Goal: Task Accomplishment & Management: Manage account settings

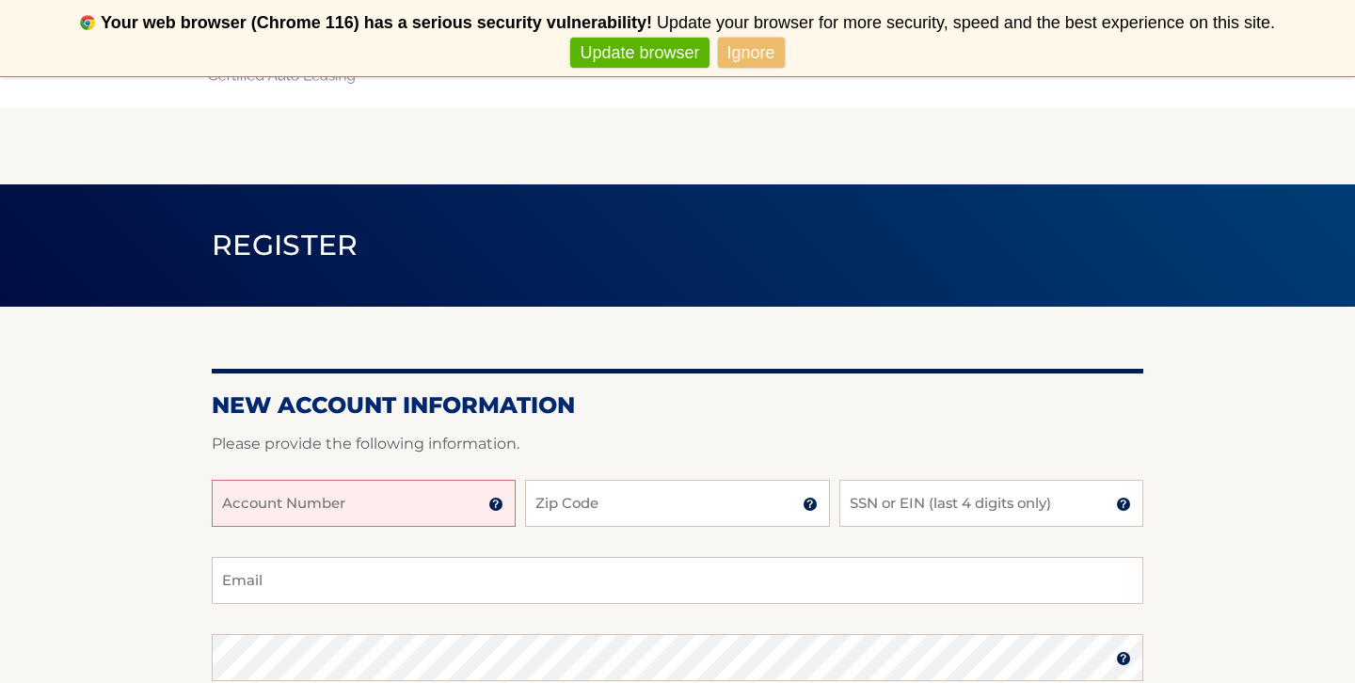
scroll to position [57, 0]
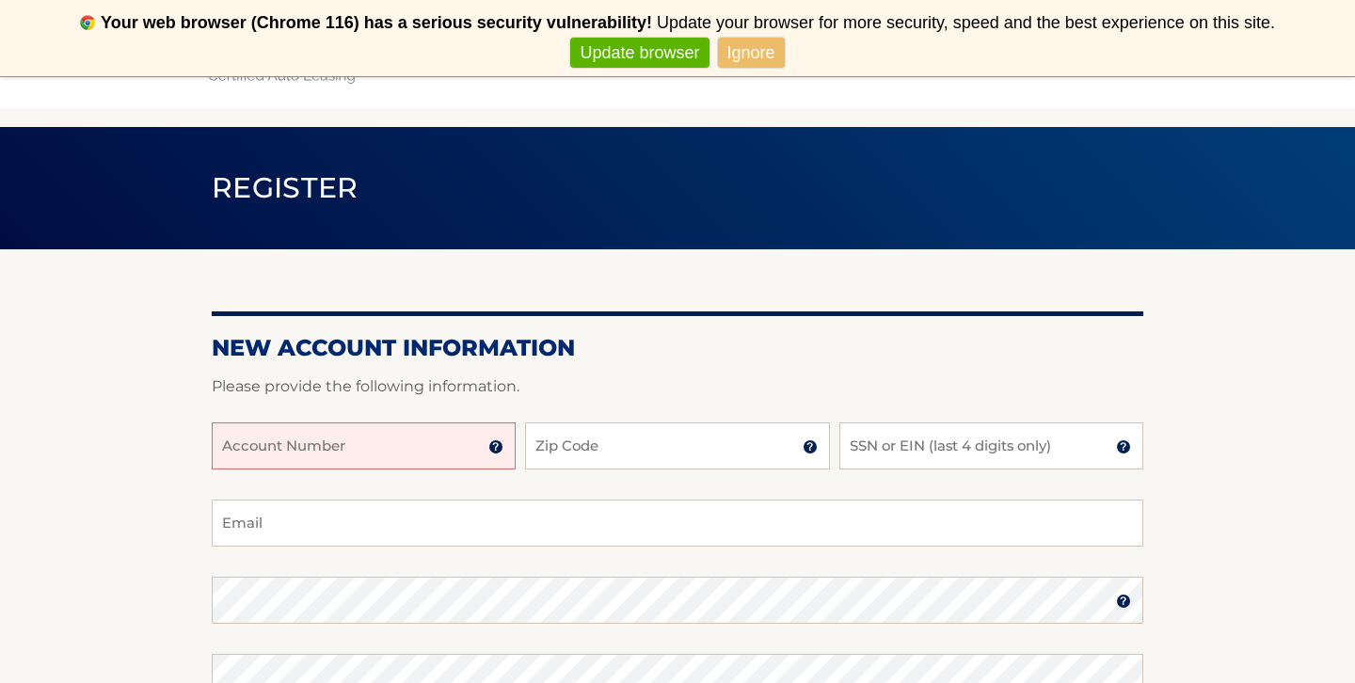
click at [400, 453] on input "Account Number" at bounding box center [364, 445] width 304 height 47
type input "44455977344"
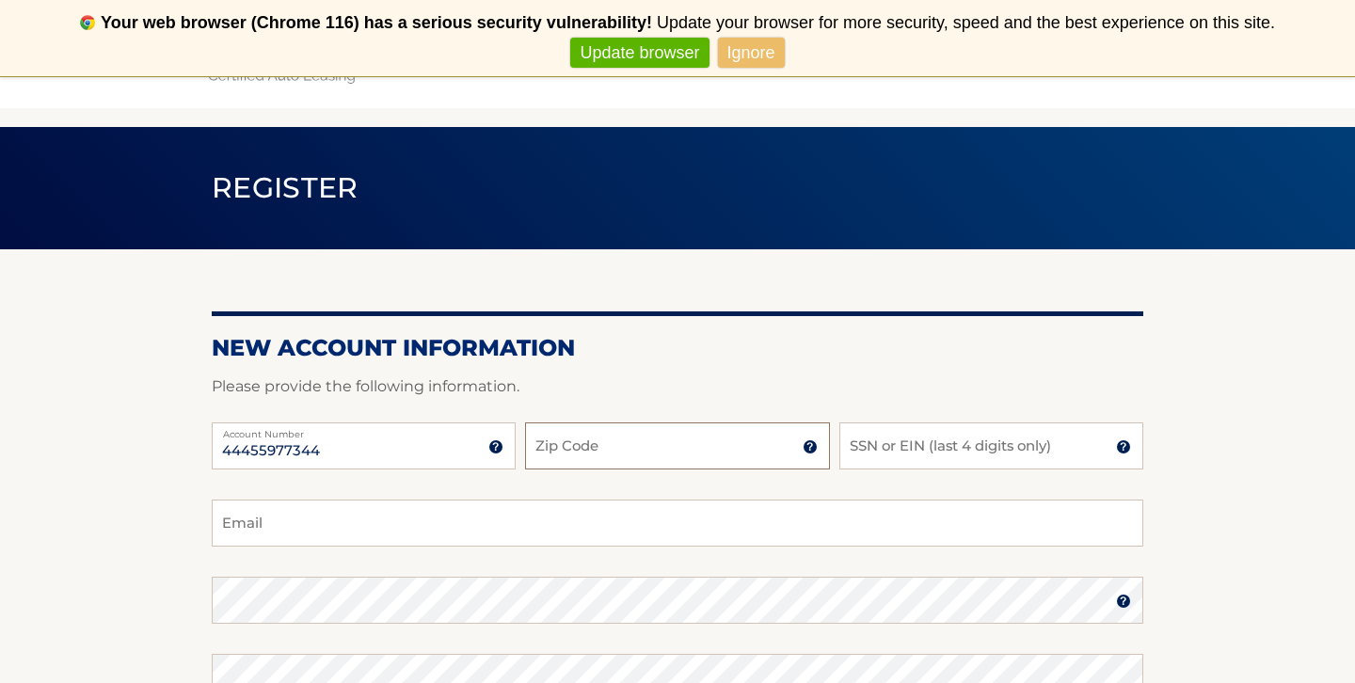
click at [582, 453] on input "Zip Code" at bounding box center [677, 445] width 304 height 47
type input "11050"
type input "0"
type input "3036"
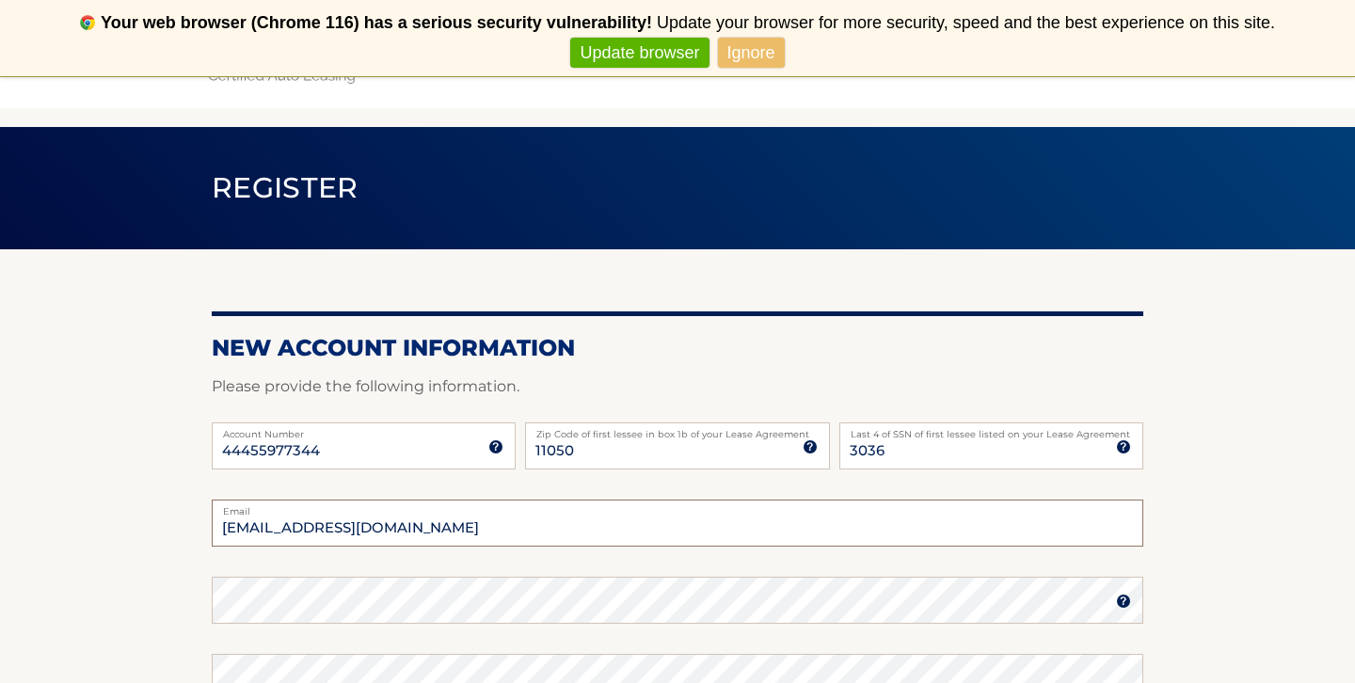
type input "MichaelD14@gmail.com"
click at [1128, 600] on img at bounding box center [1123, 601] width 15 height 15
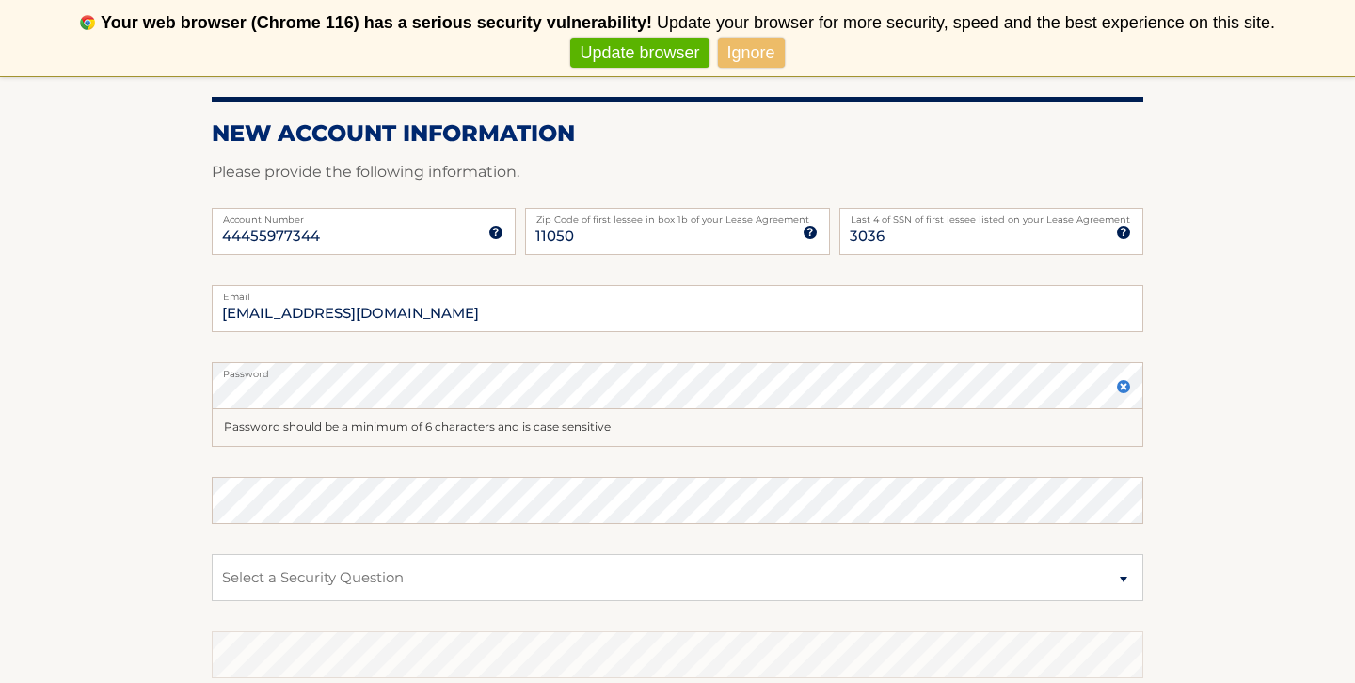
scroll to position [276, 0]
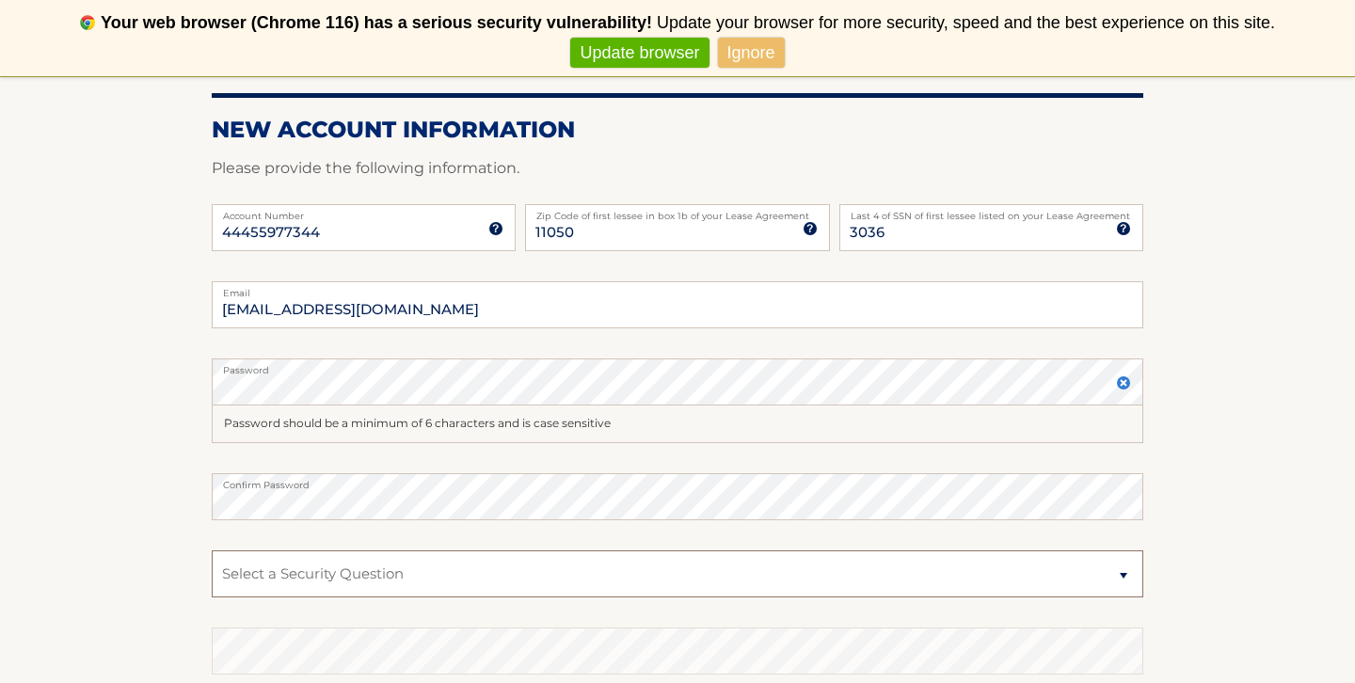
click at [743, 578] on select "Select a Security Question What was the name of your elementary school? What is…" at bounding box center [677, 573] width 931 height 47
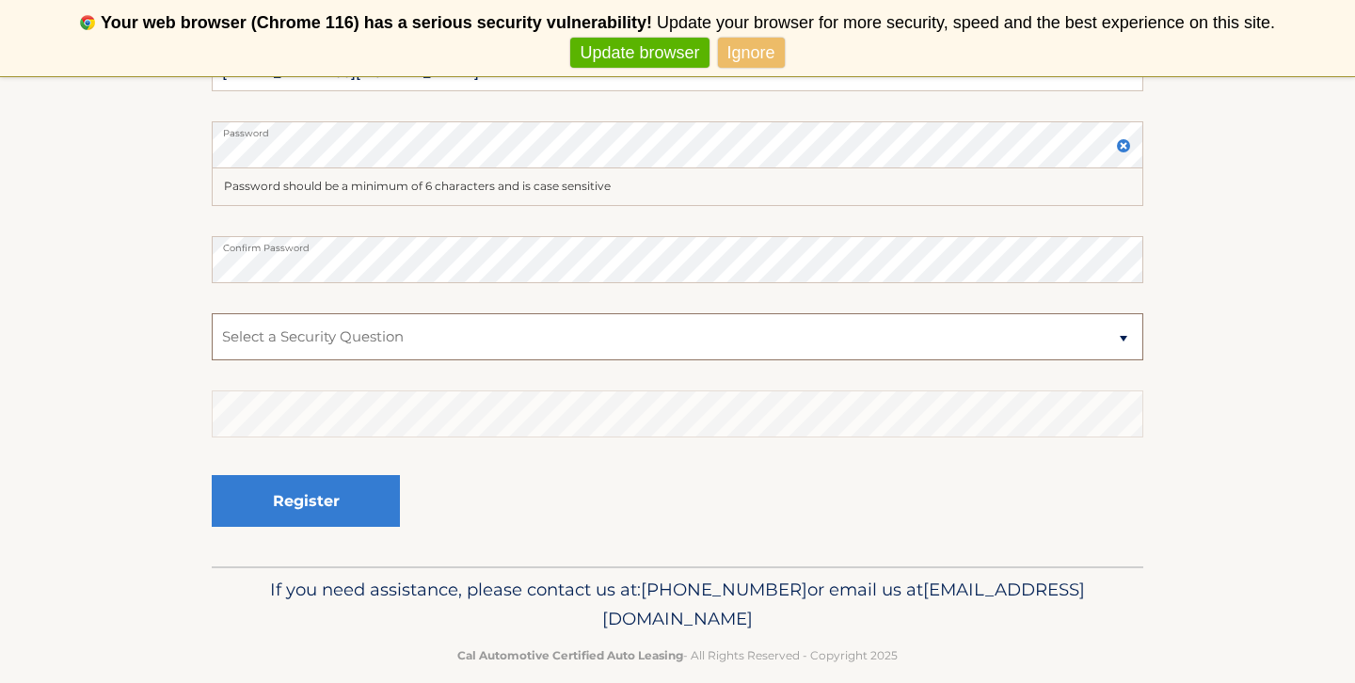
scroll to position [518, 0]
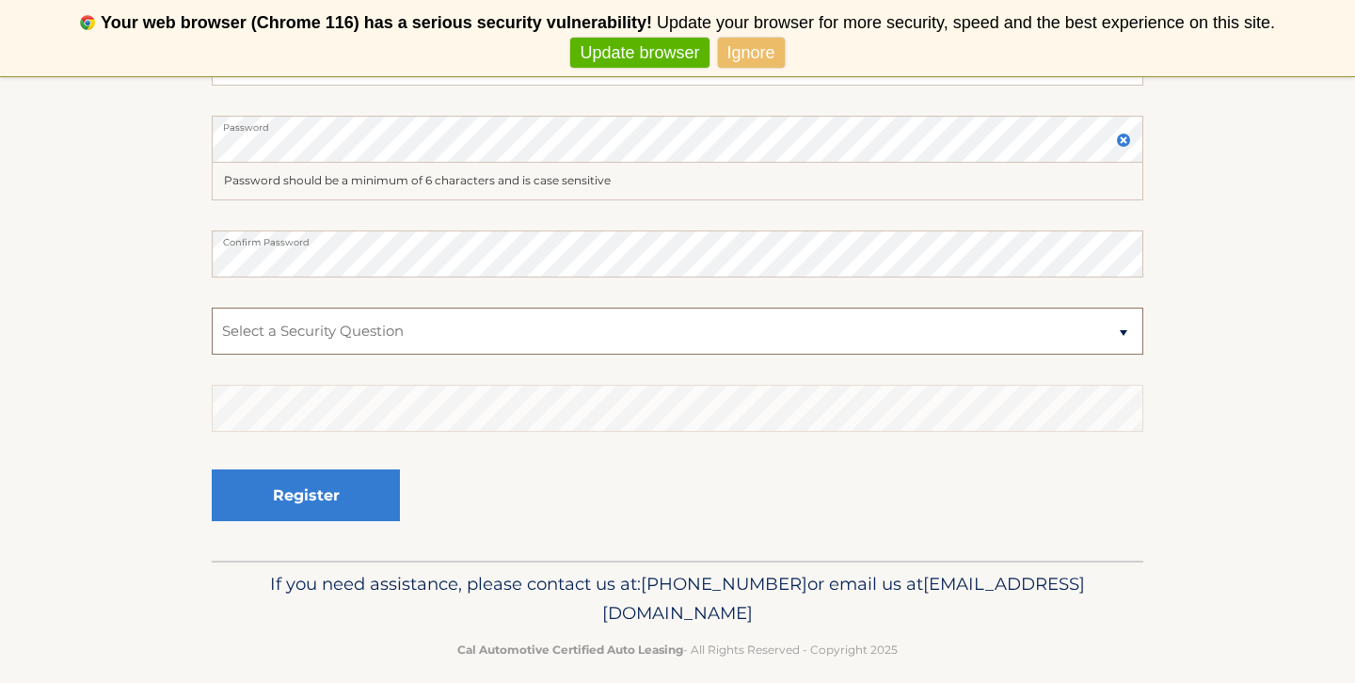
click at [326, 352] on select "Select a Security Question What was the name of your elementary school? What is…" at bounding box center [677, 331] width 931 height 47
select select "2"
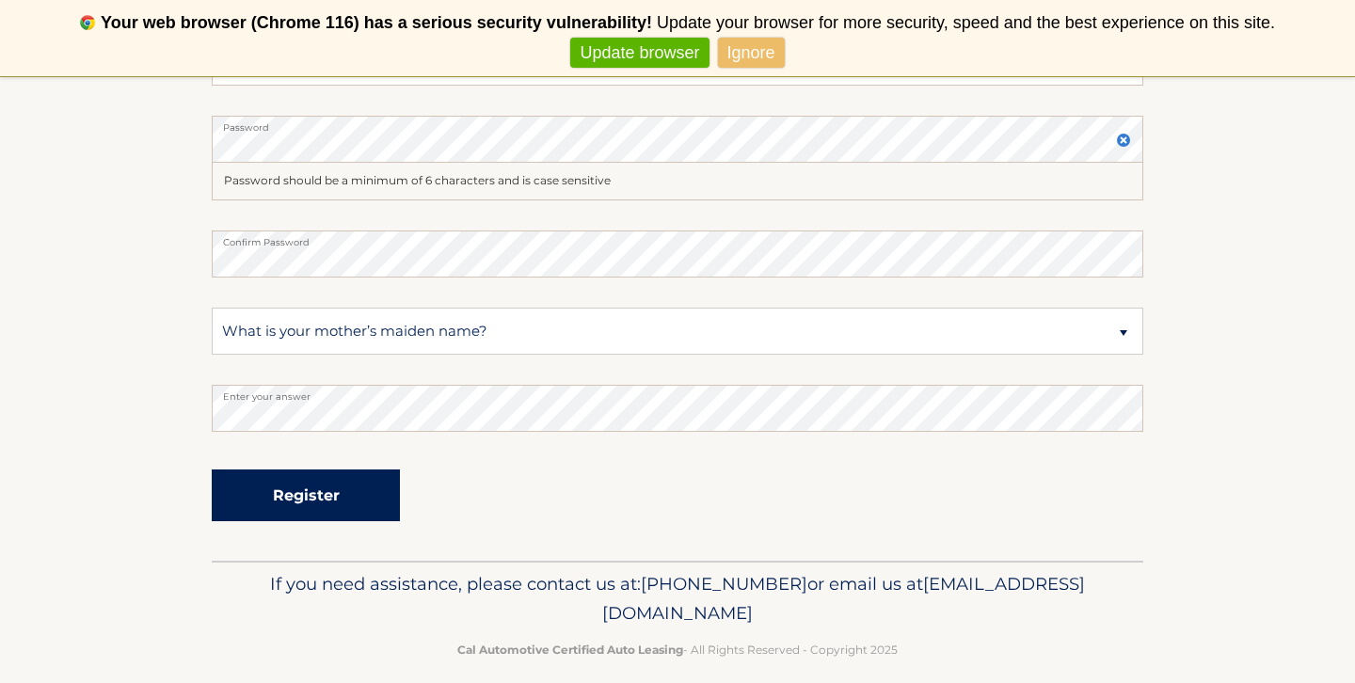
click at [297, 501] on button "Register" at bounding box center [306, 495] width 188 height 52
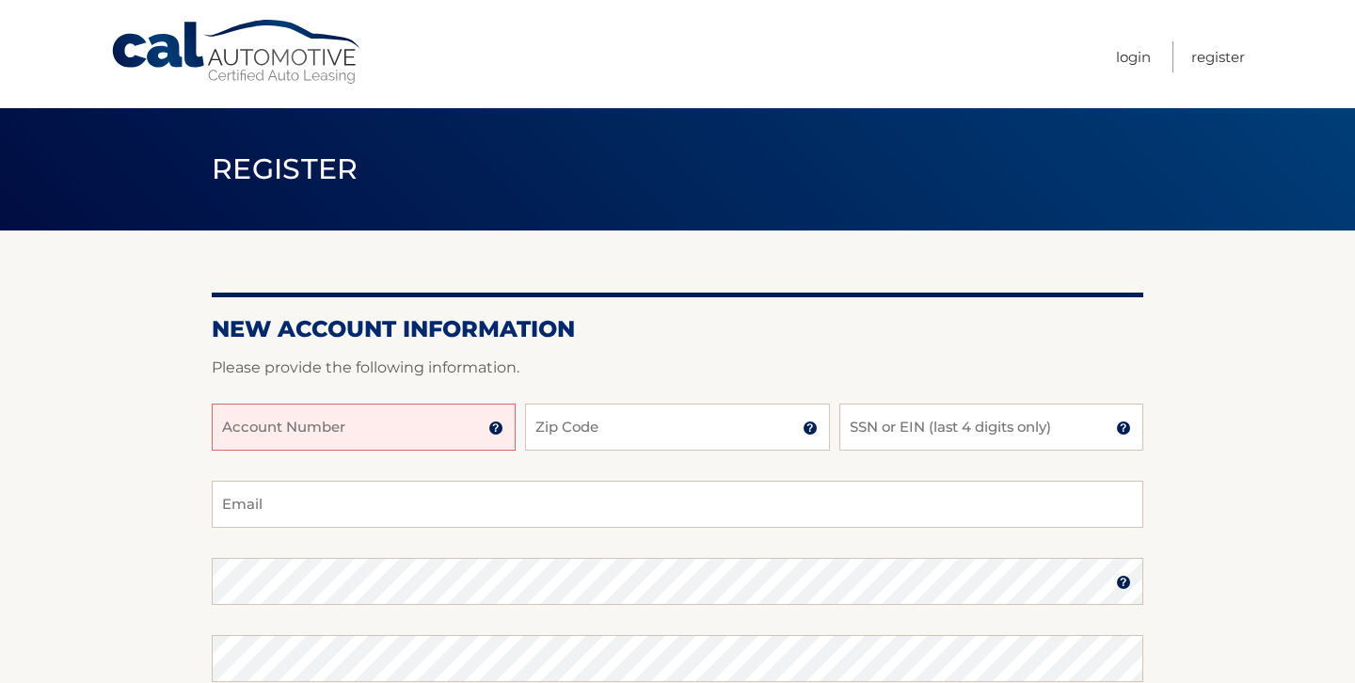
click at [439, 448] on input "Account Number" at bounding box center [364, 427] width 304 height 47
click at [433, 421] on input "Account Number" at bounding box center [364, 427] width 304 height 47
type input "4"
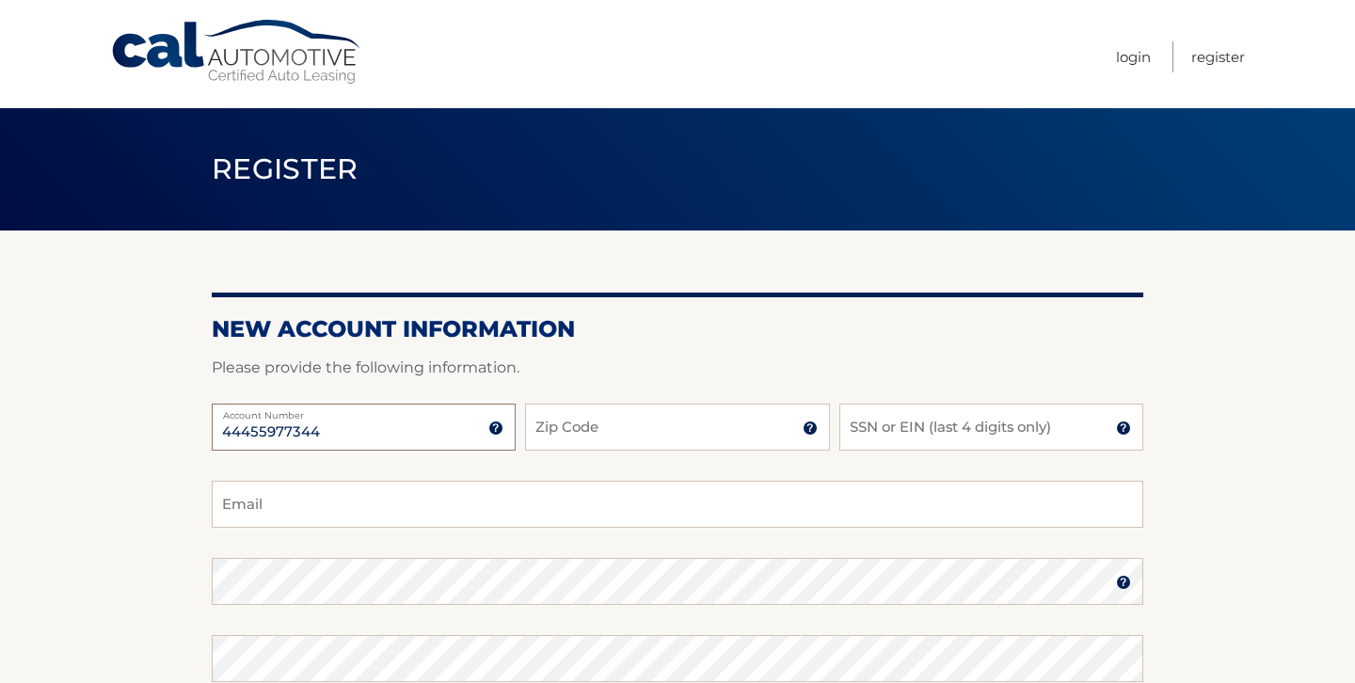
type input "44455977344"
click at [622, 417] on input "Zip Code" at bounding box center [677, 427] width 304 height 47
type input "11050"
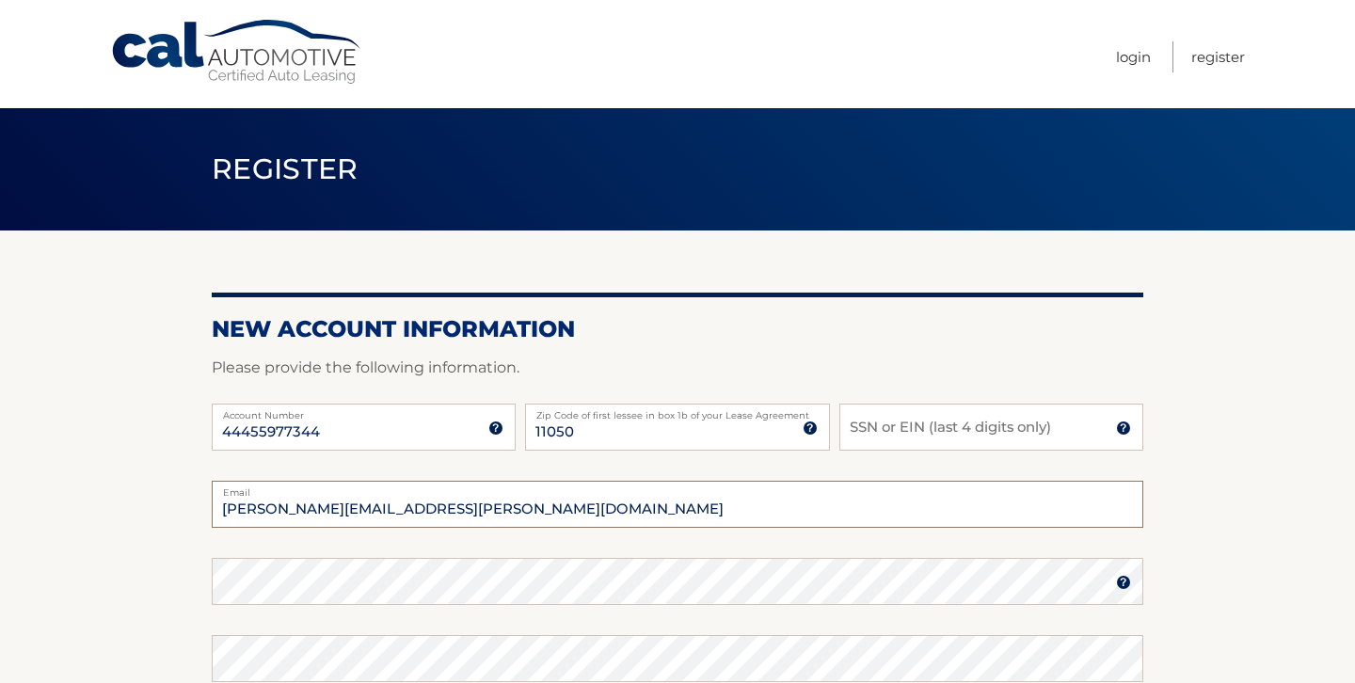
drag, startPoint x: 504, startPoint y: 507, endPoint x: 422, endPoint y: 457, distance: 95.8
click at [422, 457] on form "New Account Information Please provide the following information. 44455977344 A…" at bounding box center [677, 640] width 931 height 650
type input "MICHAELD14@GMAIL.COM"
click at [870, 406] on input "SSN or EIN (last 4 digits only)" at bounding box center [991, 427] width 304 height 47
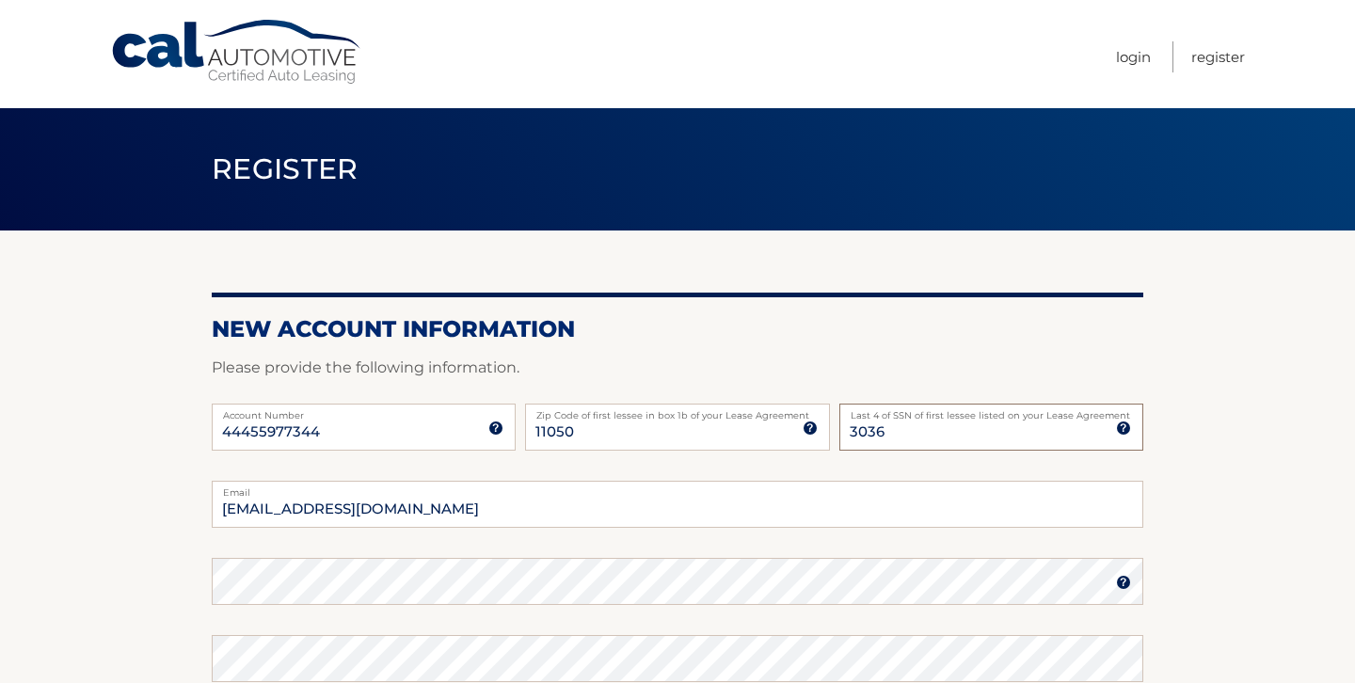
type input "3036"
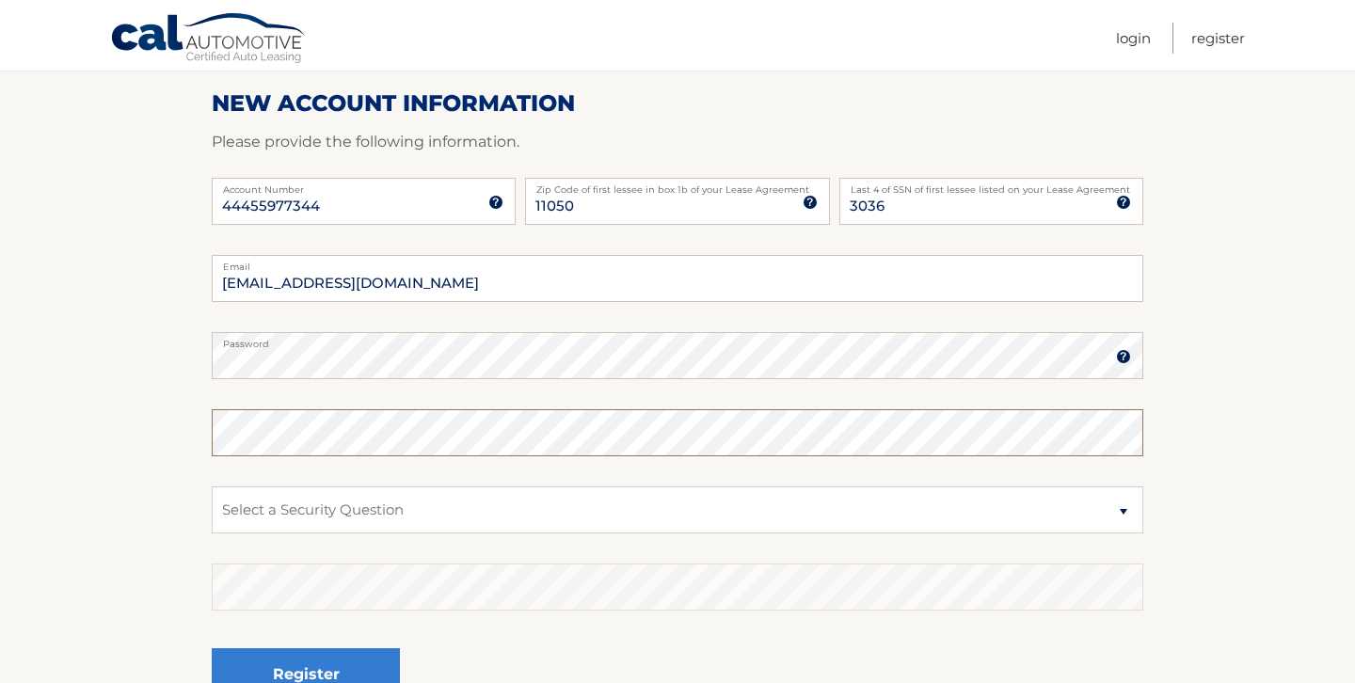
scroll to position [231, 0]
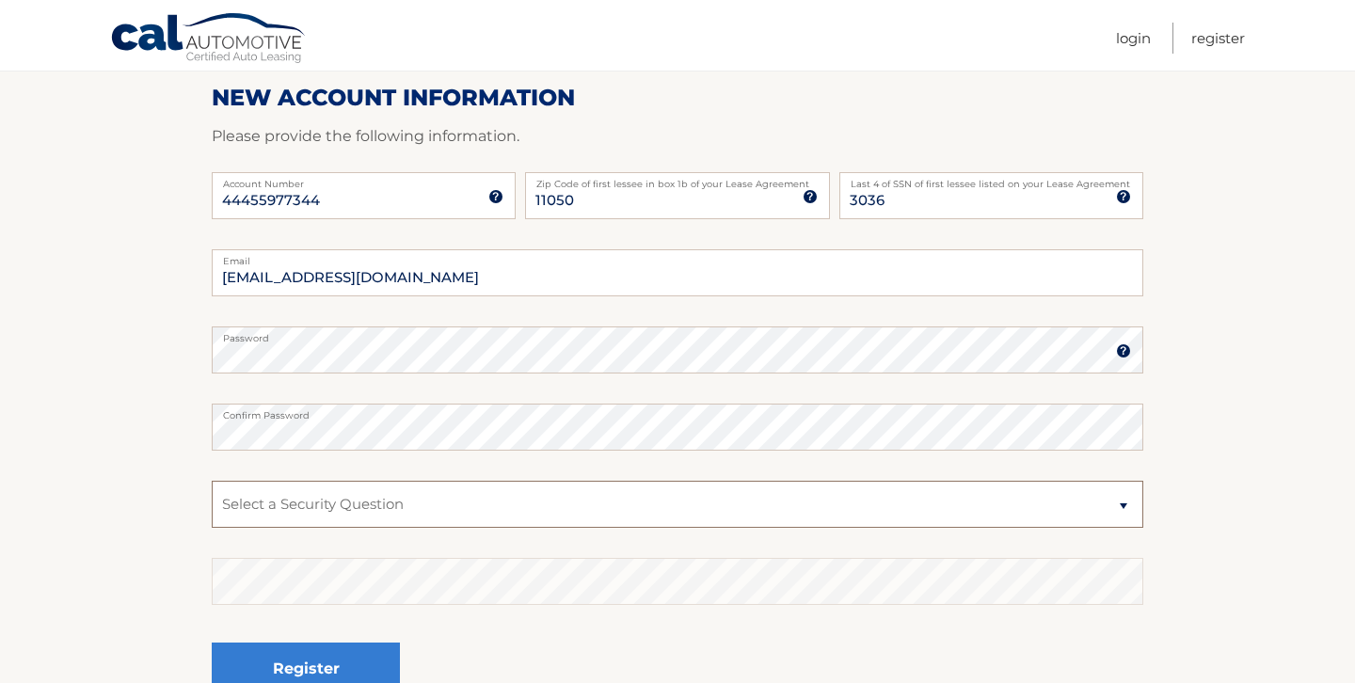
click at [521, 509] on select "Select a Security Question What was the name of your elementary school? What is…" at bounding box center [677, 504] width 931 height 47
select select "2"
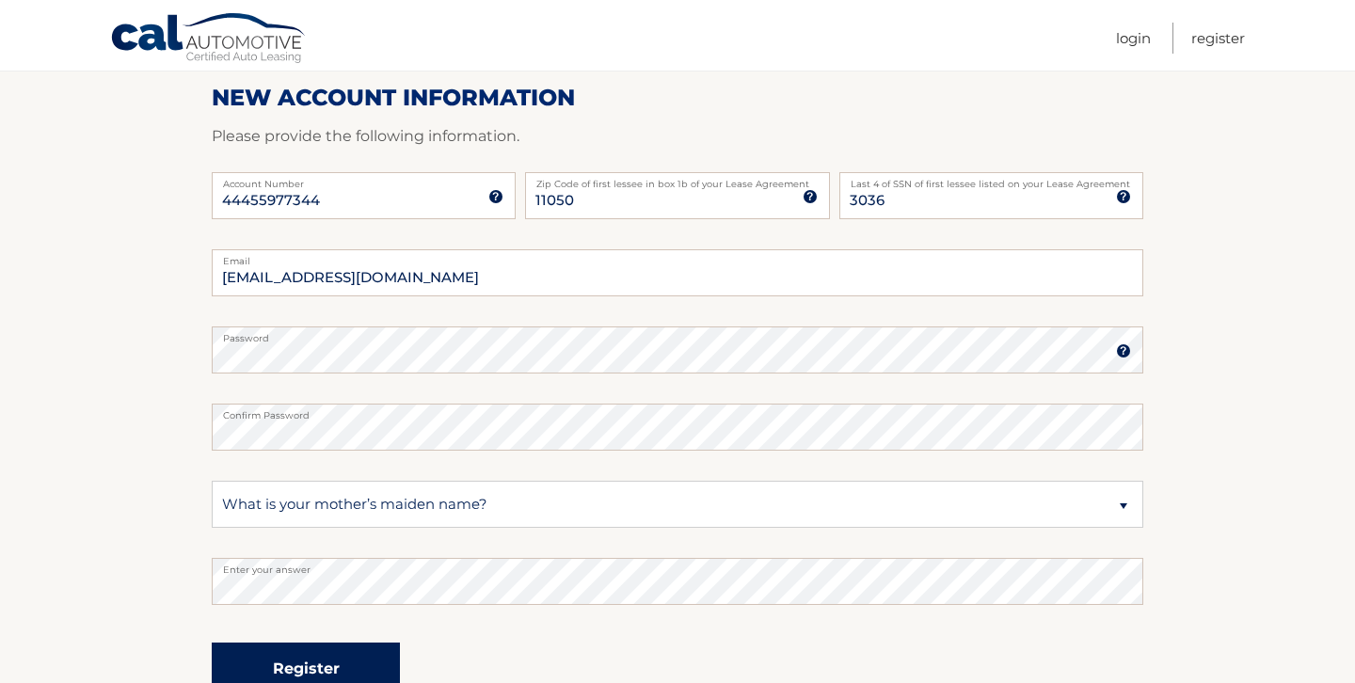
click at [310, 643] on button "Register" at bounding box center [306, 669] width 188 height 52
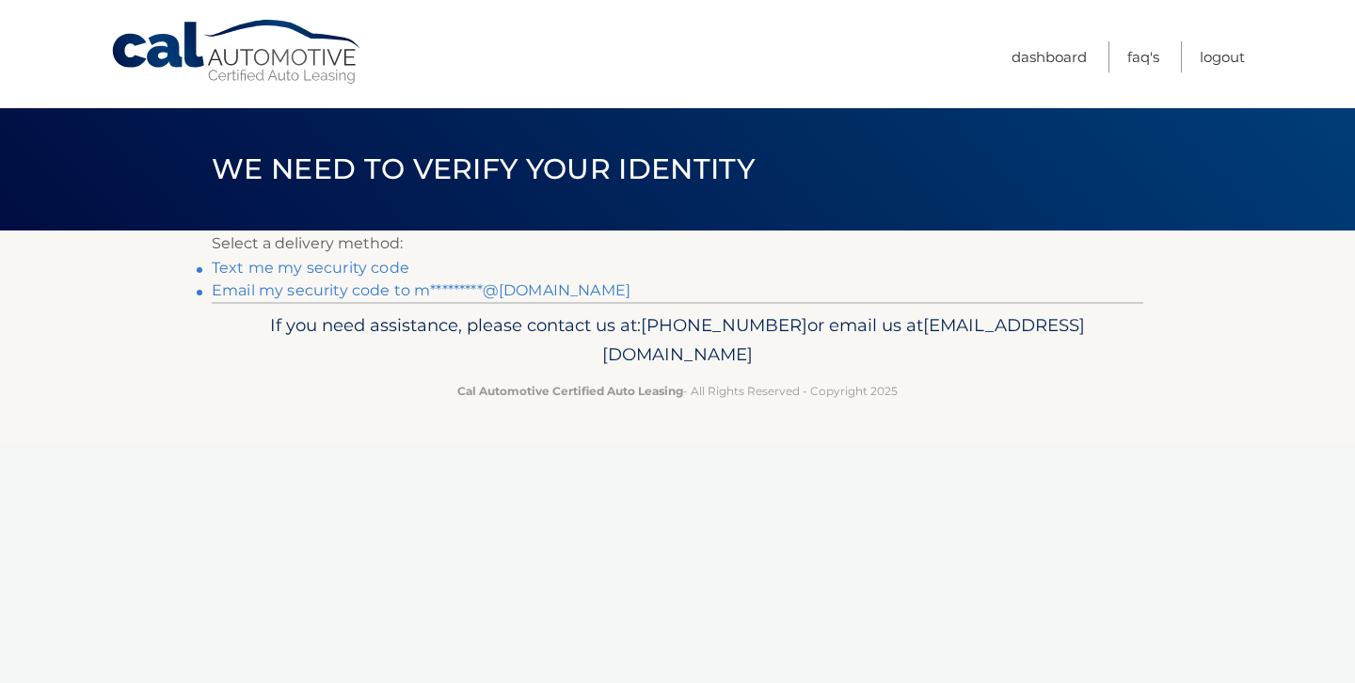
click at [370, 287] on link "Email my security code to m*********@gmail.com" at bounding box center [421, 290] width 419 height 18
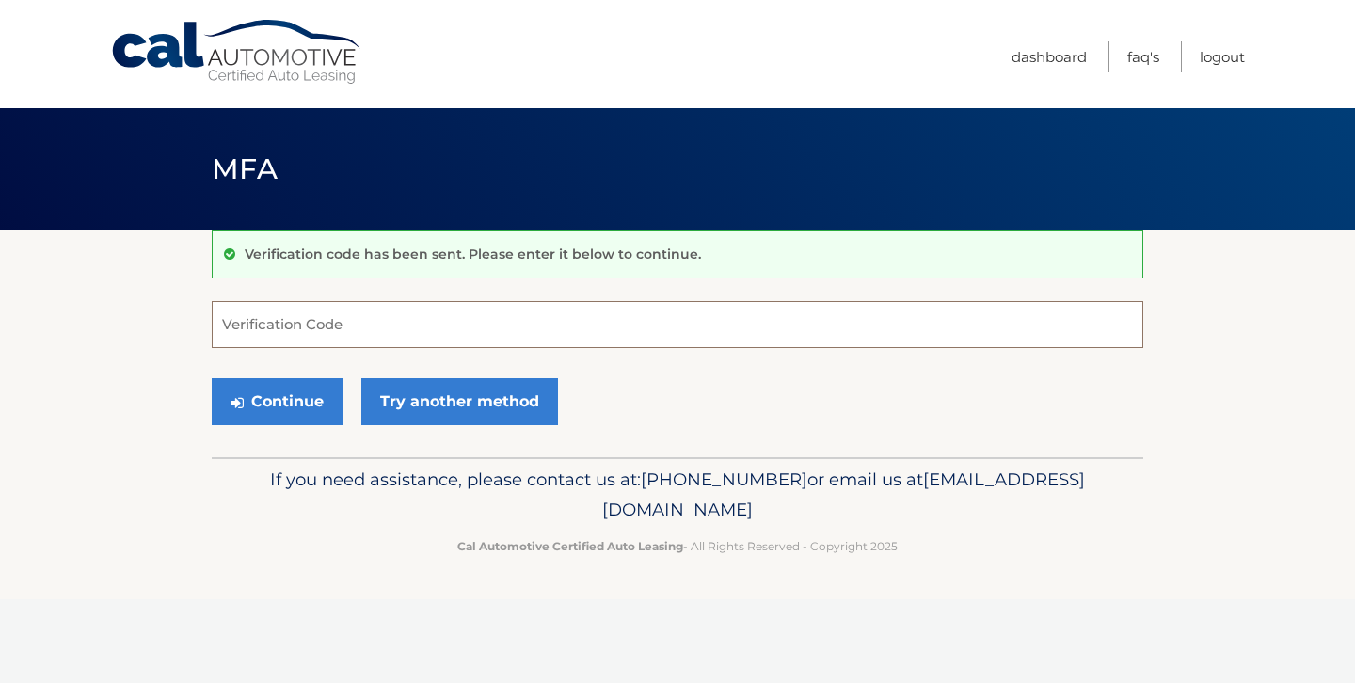
click at [366, 315] on input "Verification Code" at bounding box center [677, 324] width 931 height 47
type input "537165"
click at [313, 394] on button "Continue" at bounding box center [277, 401] width 131 height 47
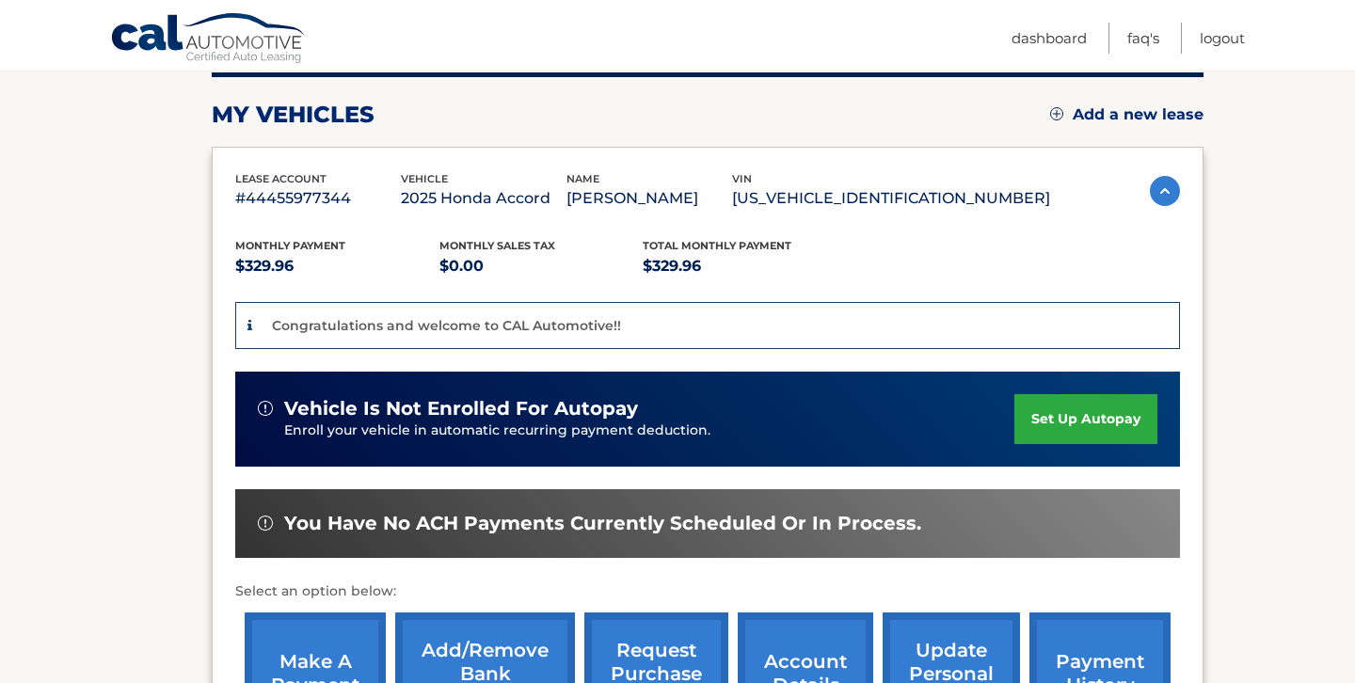
scroll to position [339, 0]
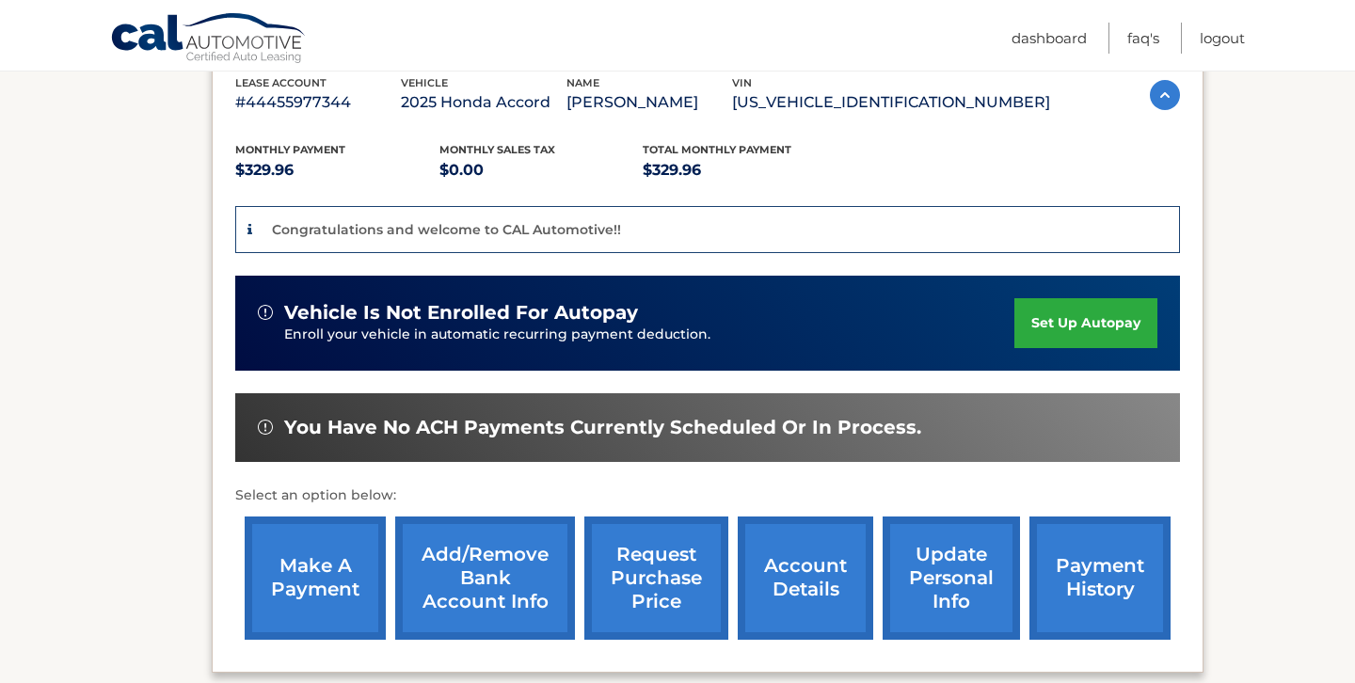
click at [1075, 322] on link "set up autopay" at bounding box center [1085, 323] width 143 height 50
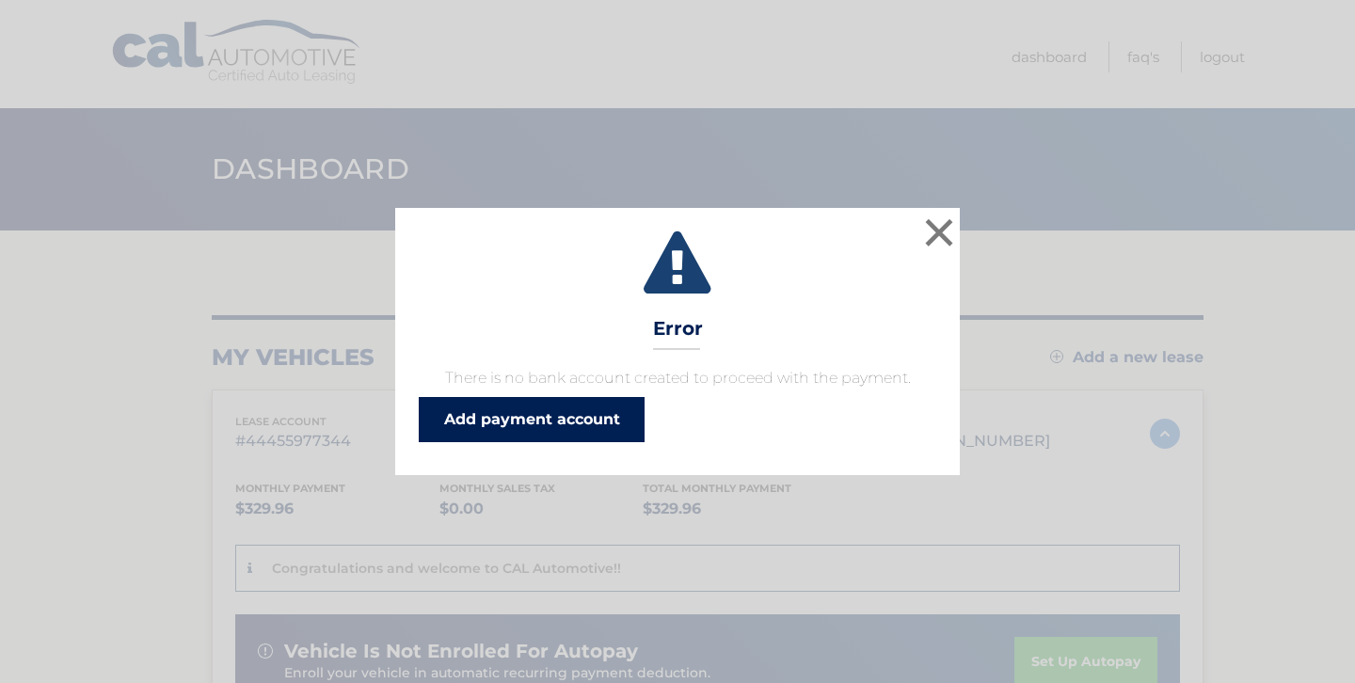
click at [583, 411] on link "Add payment account" at bounding box center [532, 419] width 226 height 45
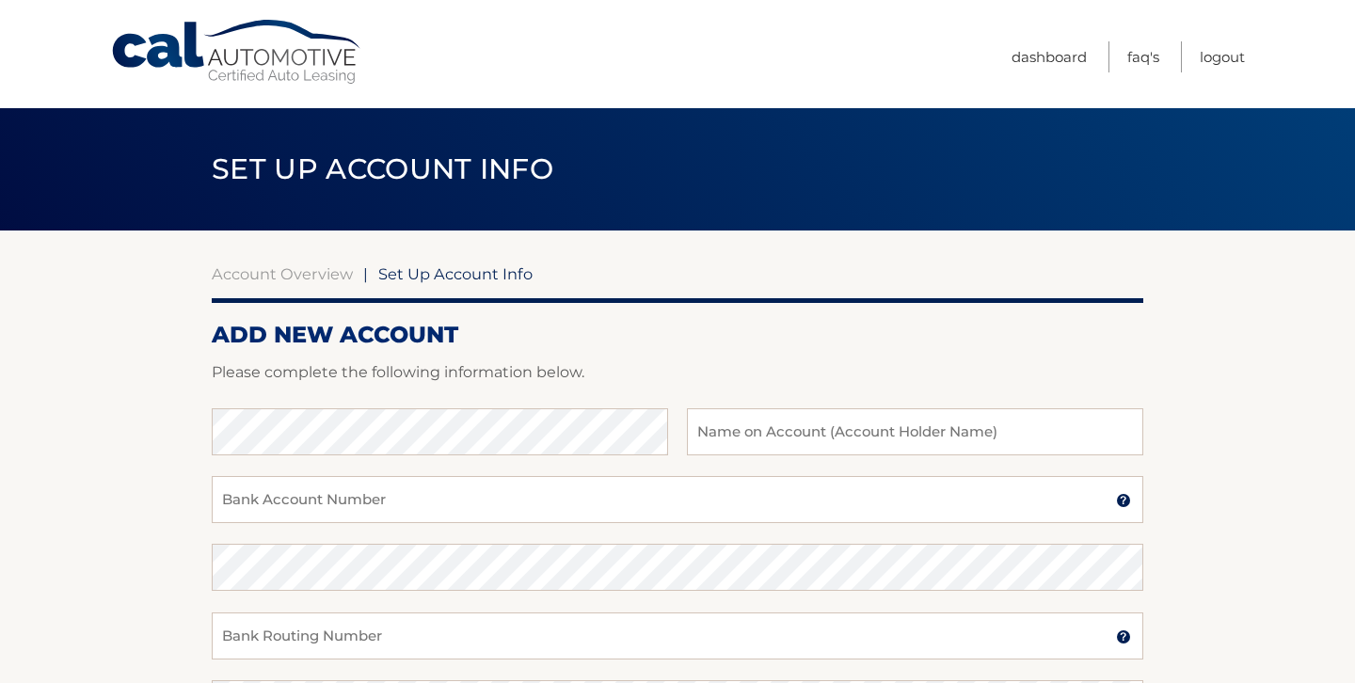
click at [269, 52] on link "Cal Automotive" at bounding box center [237, 52] width 254 height 67
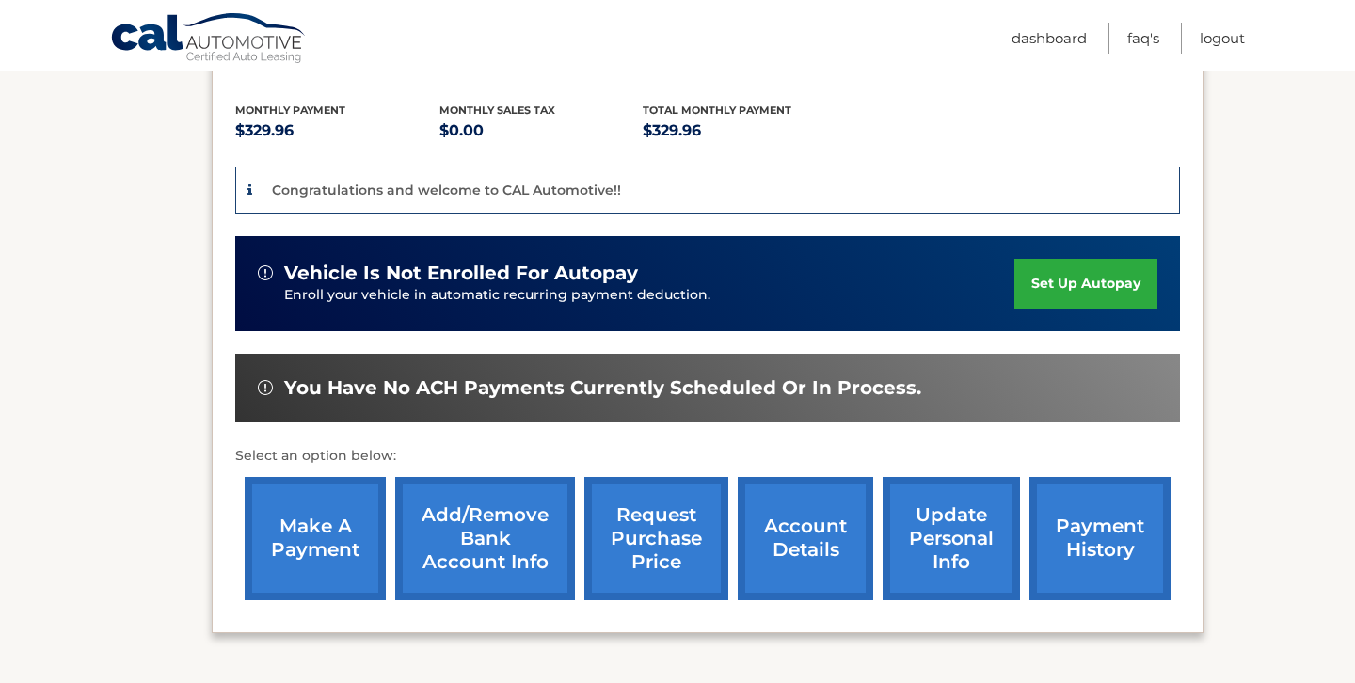
scroll to position [376, 0]
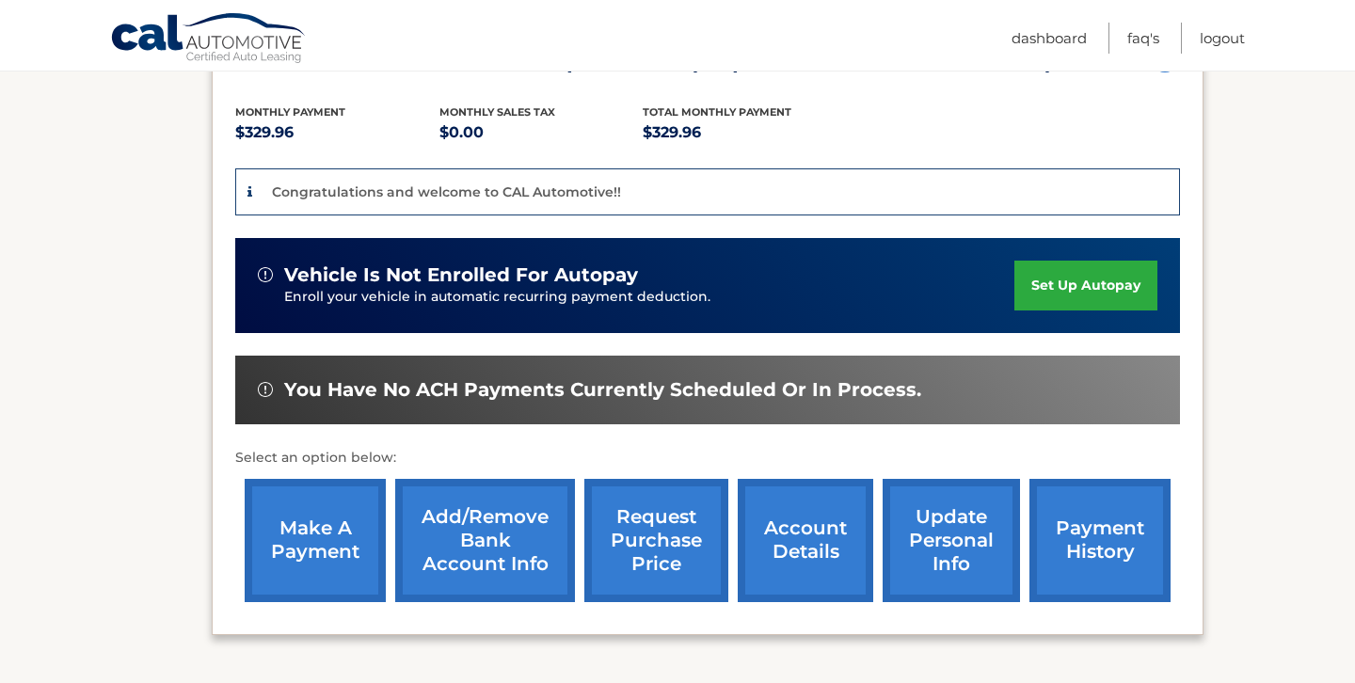
click at [368, 543] on link "make a payment" at bounding box center [315, 540] width 141 height 123
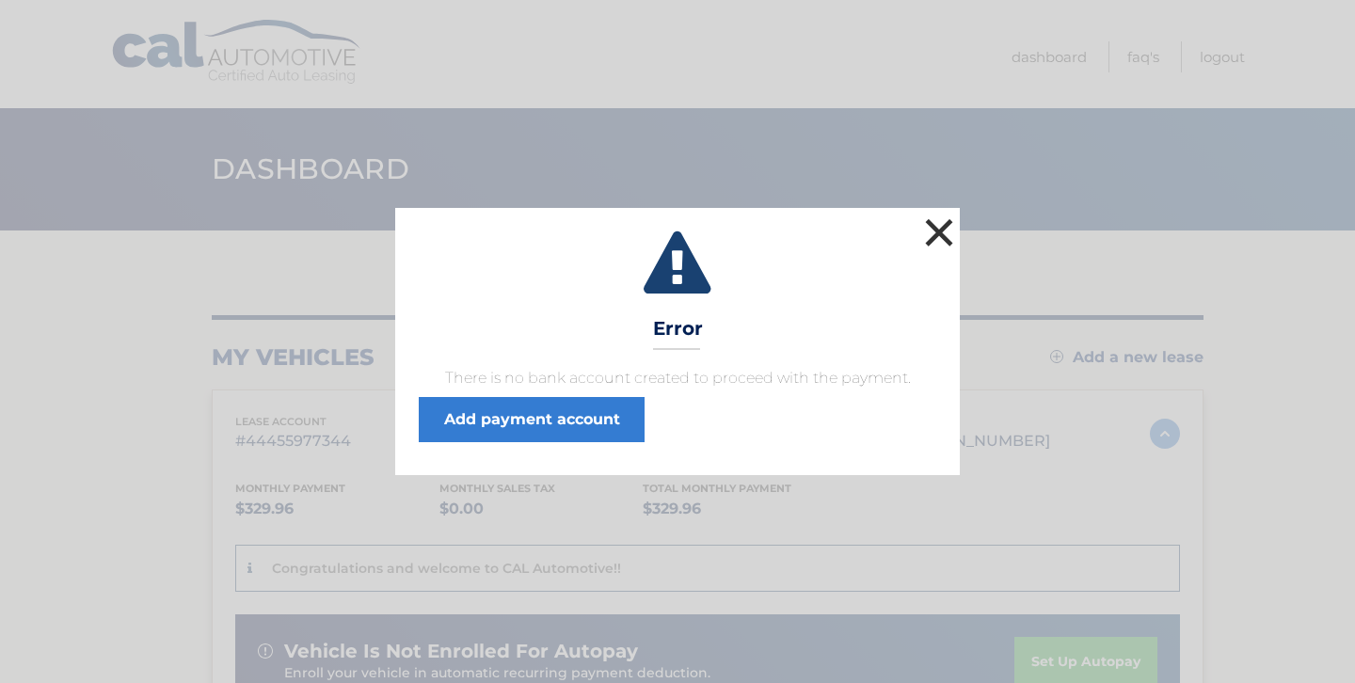
click at [932, 251] on button "×" at bounding box center [939, 233] width 38 height 38
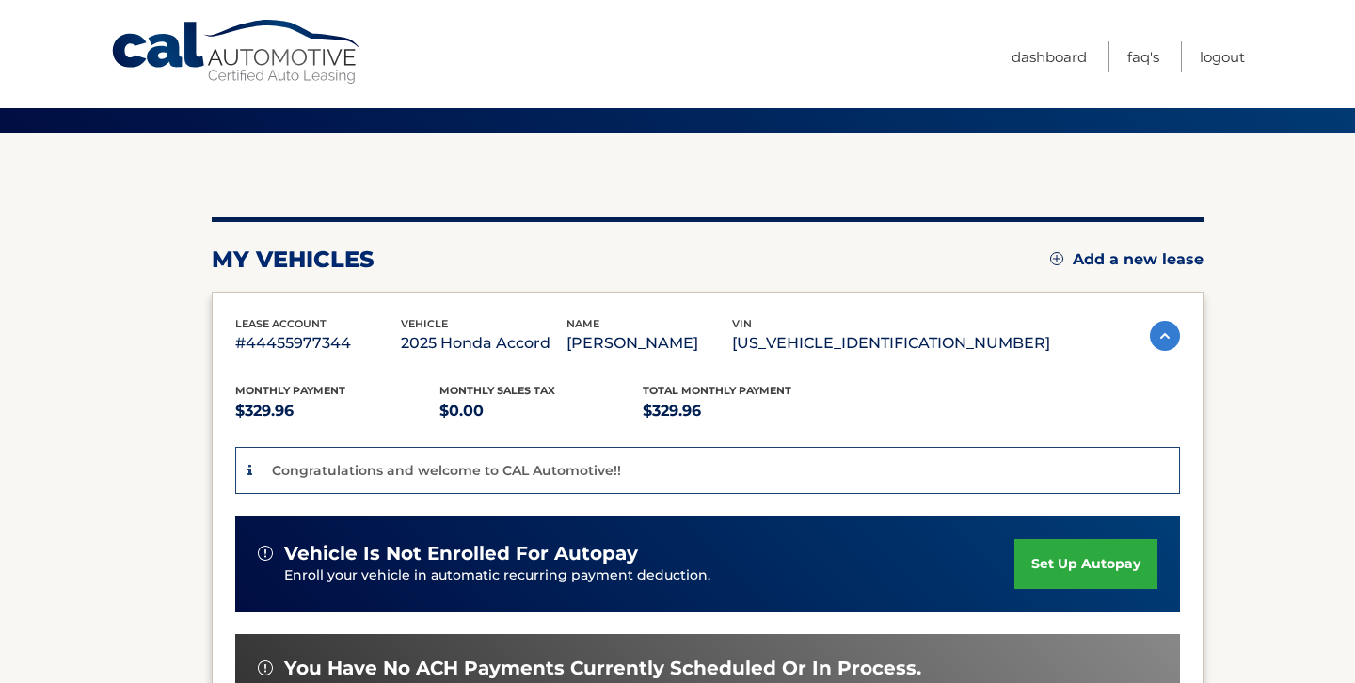
scroll to position [96, 0]
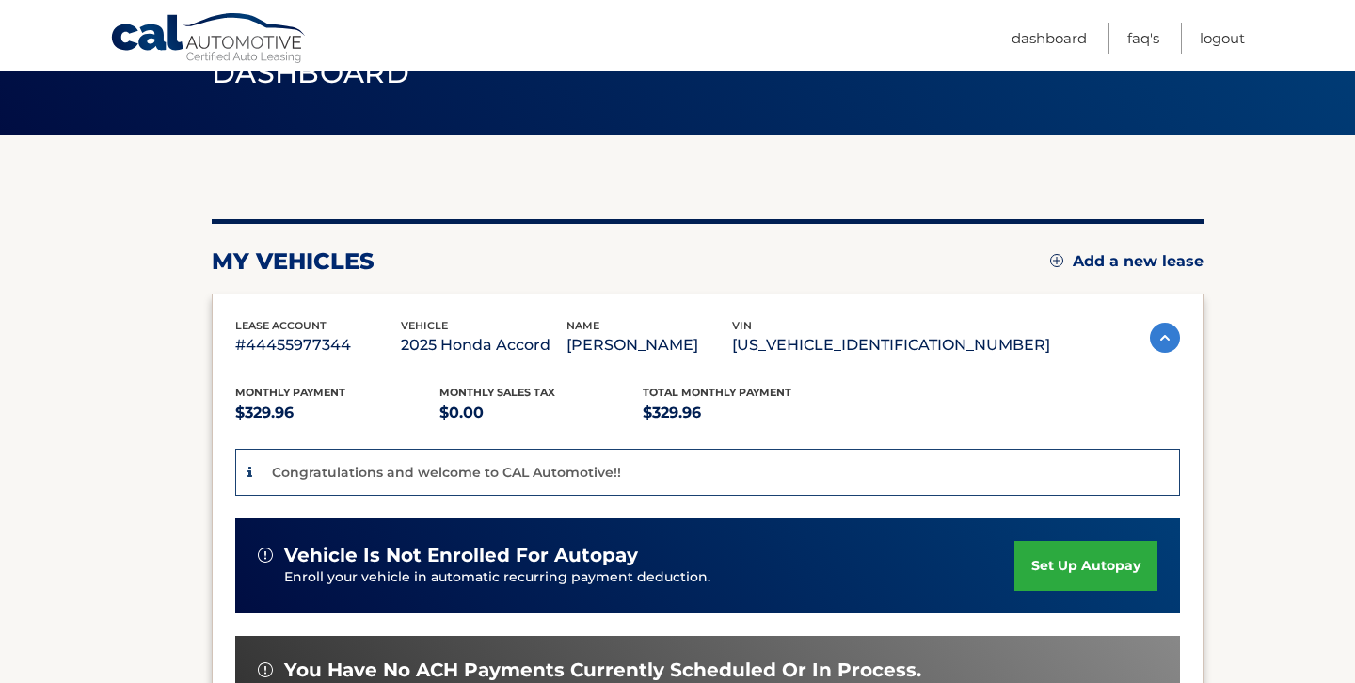
click at [1025, 581] on link "set up autopay" at bounding box center [1085, 566] width 143 height 50
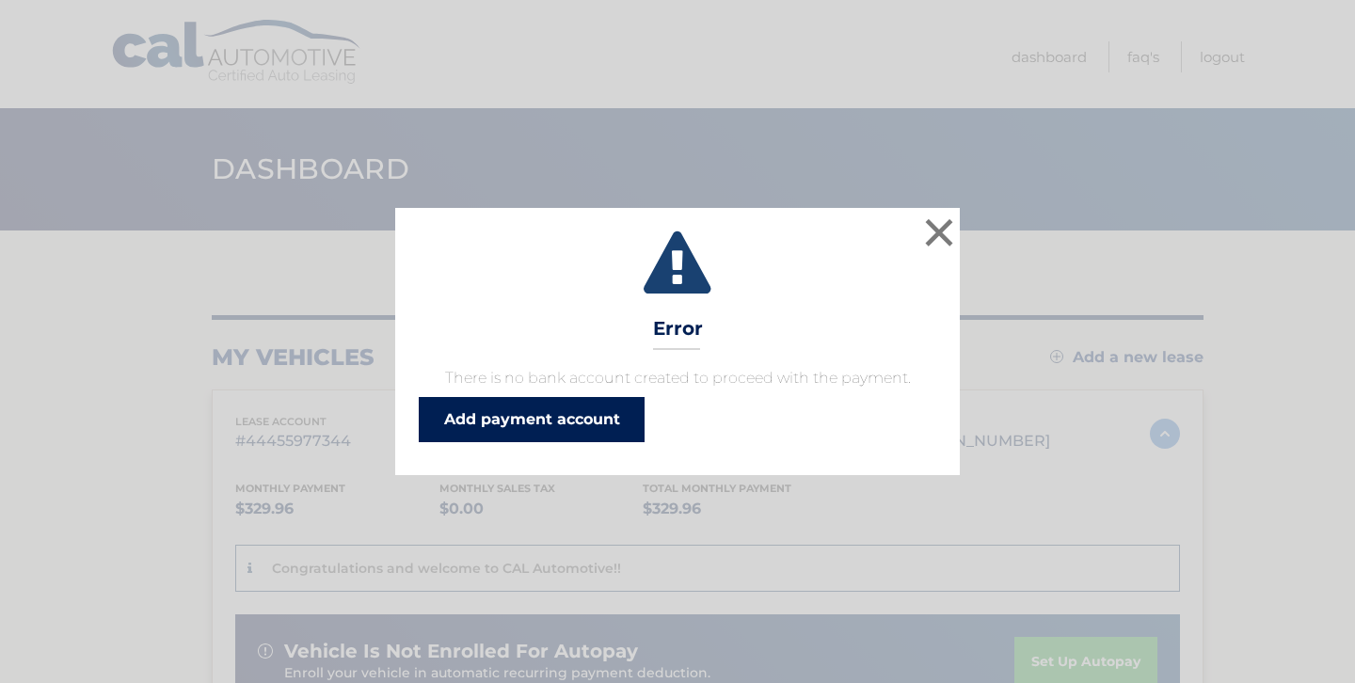
click at [542, 421] on link "Add payment account" at bounding box center [532, 419] width 226 height 45
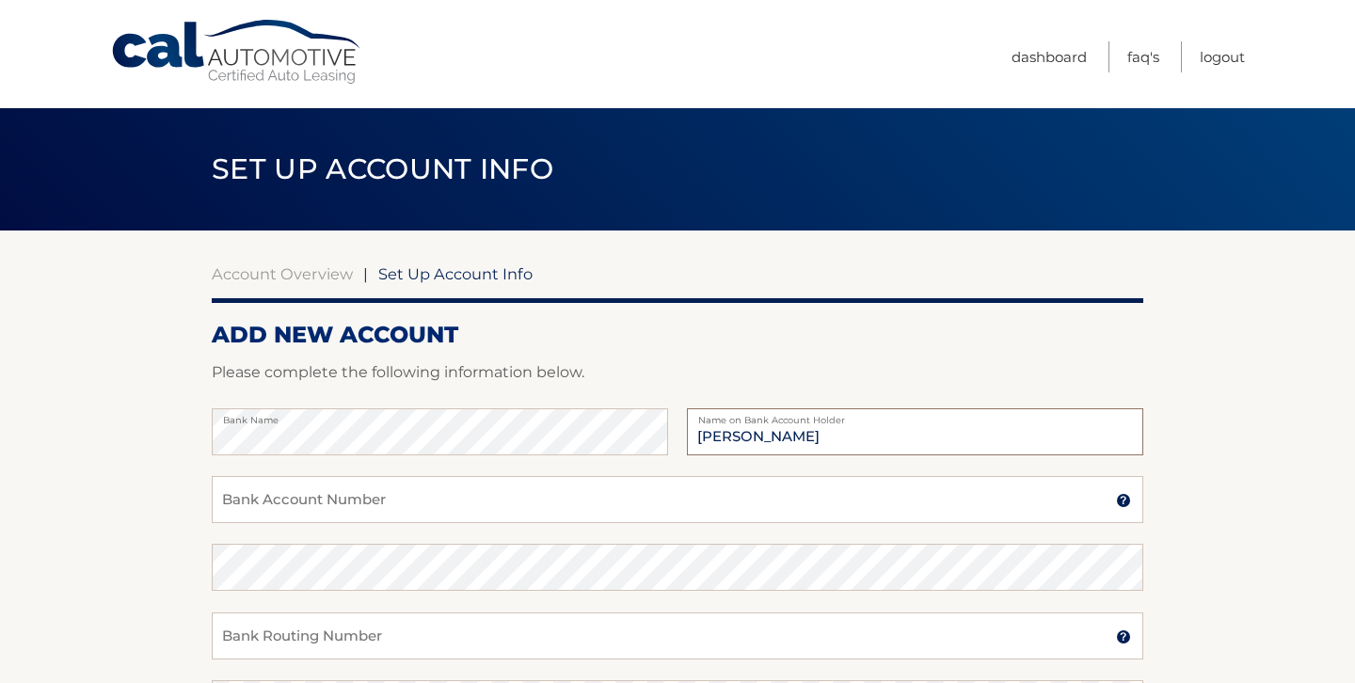
type input "[PERSON_NAME]"
click at [453, 499] on input "Bank Account Number" at bounding box center [677, 499] width 931 height 47
type input "9954873778"
click at [436, 648] on input "Bank Routing Number" at bounding box center [677, 635] width 931 height 47
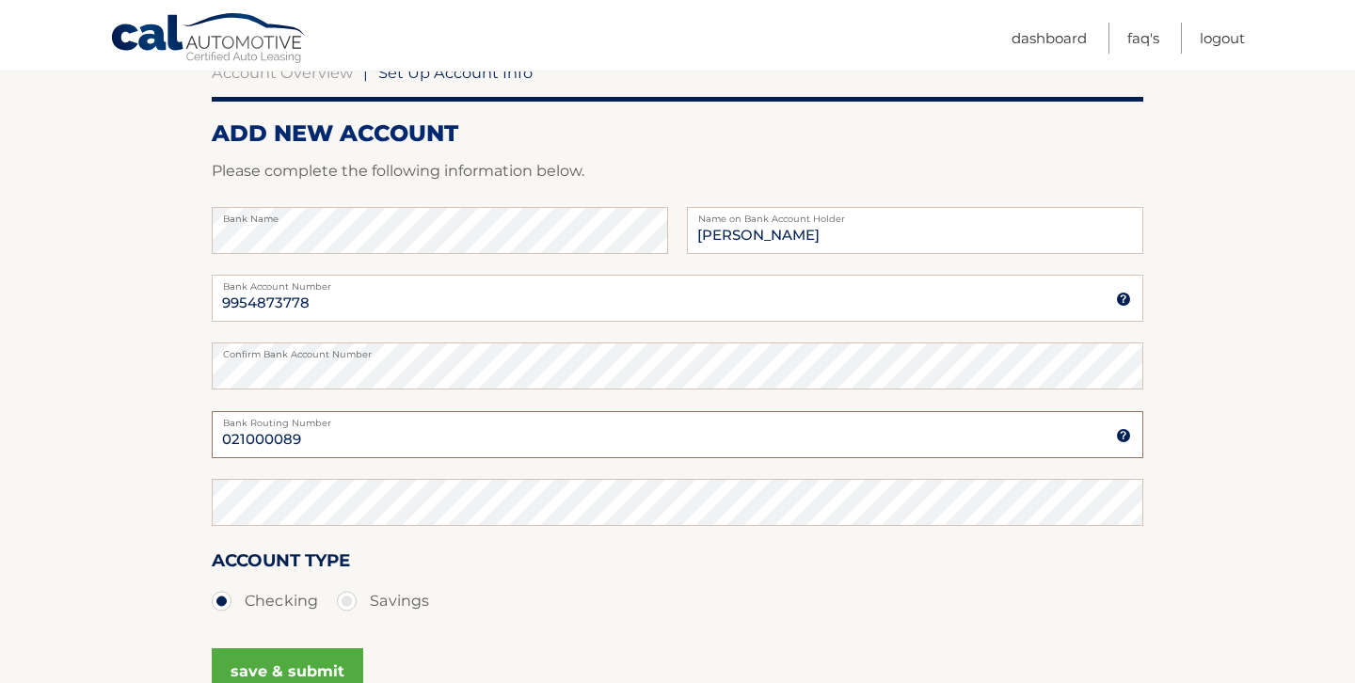
scroll to position [200, 0]
type input "021000089"
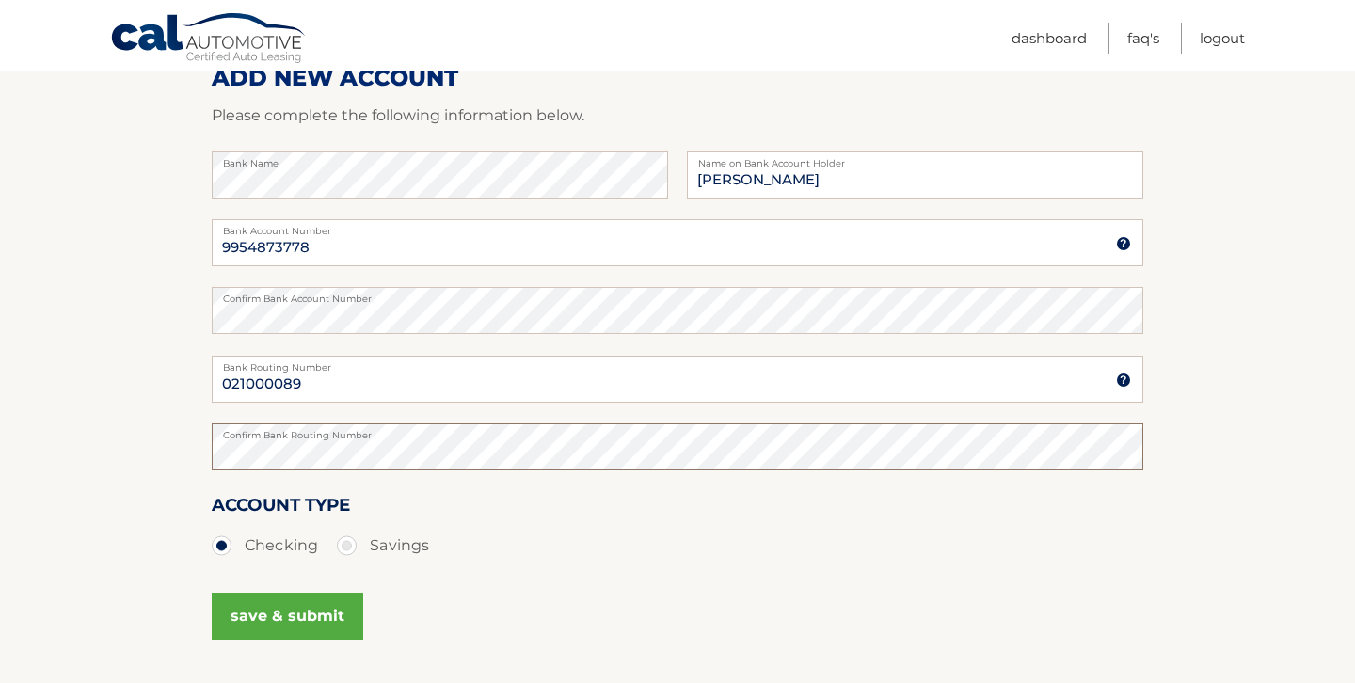
scroll to position [270, 0]
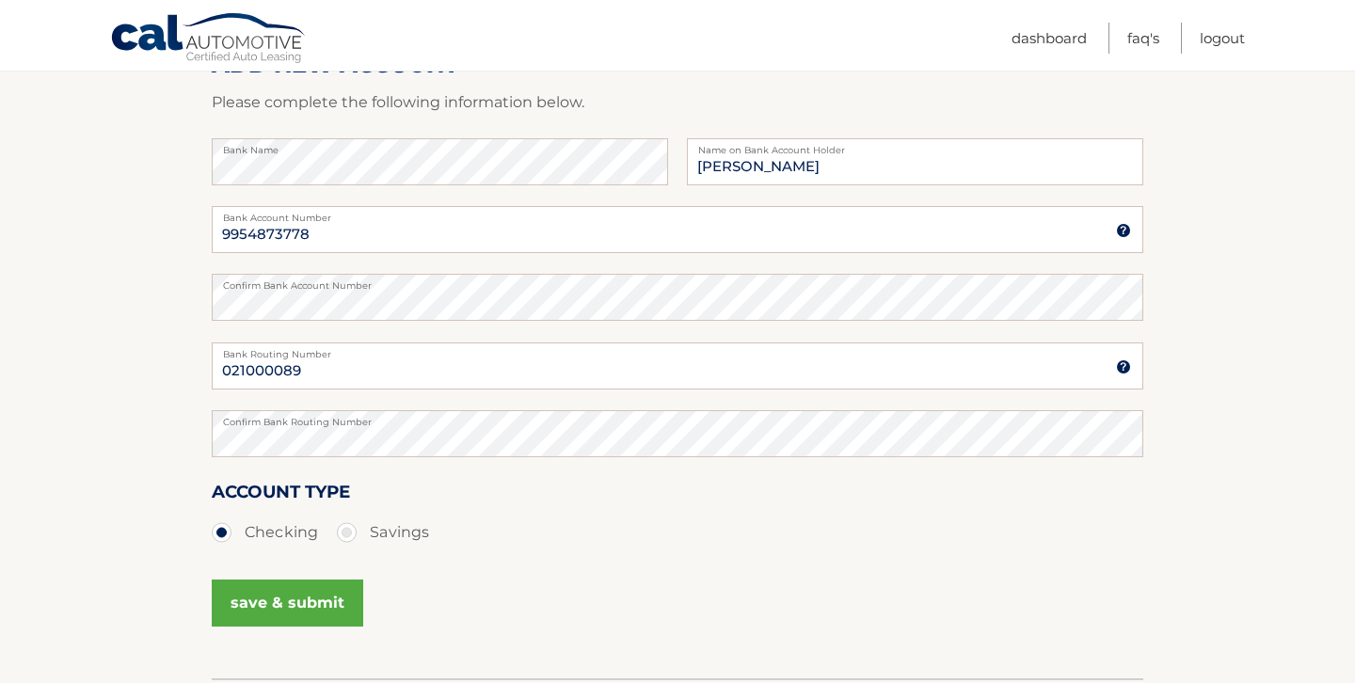
click at [332, 610] on button "save & submit" at bounding box center [287, 603] width 151 height 47
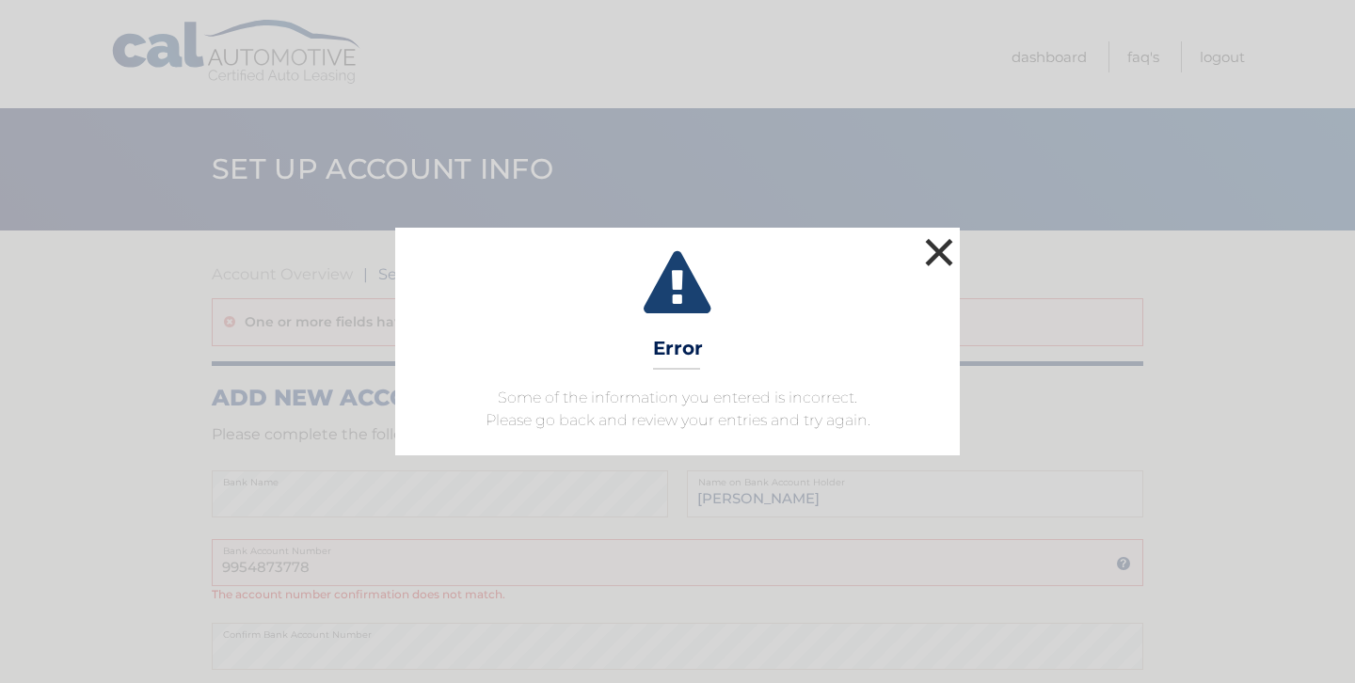
click at [936, 257] on button "×" at bounding box center [939, 252] width 38 height 38
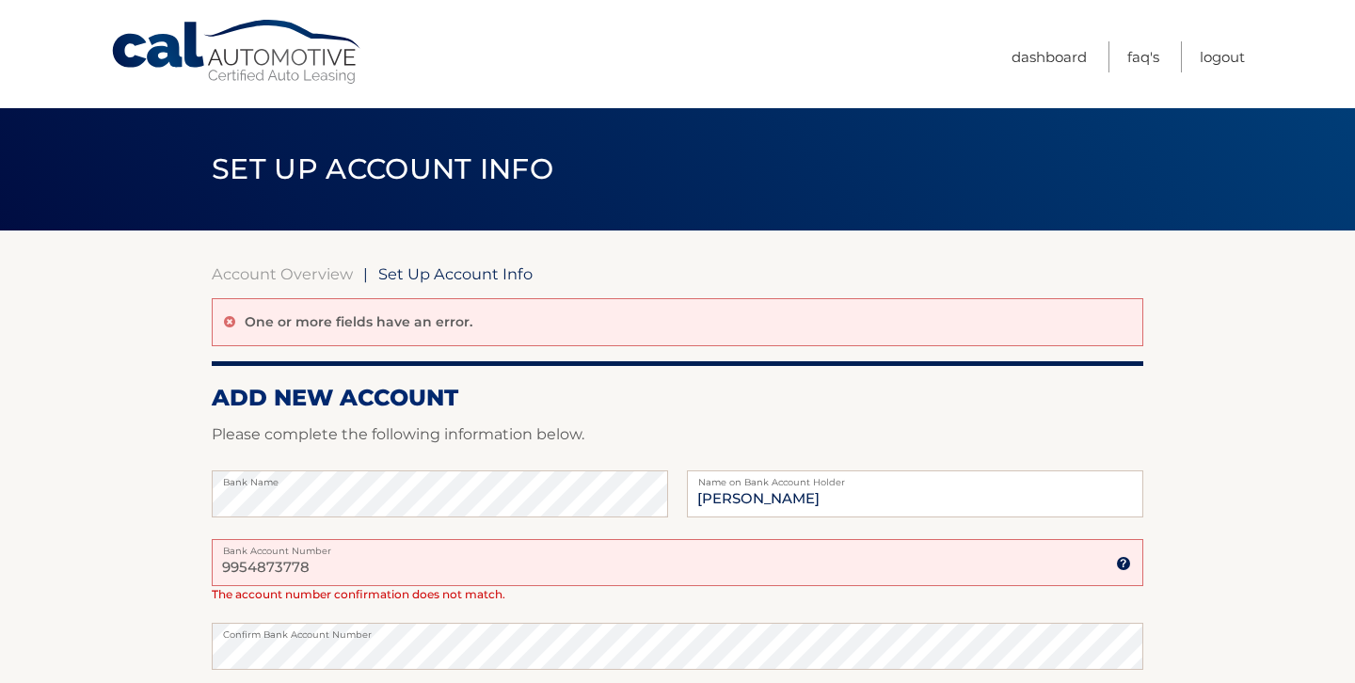
click at [284, 571] on input "9954873778" at bounding box center [677, 562] width 931 height 47
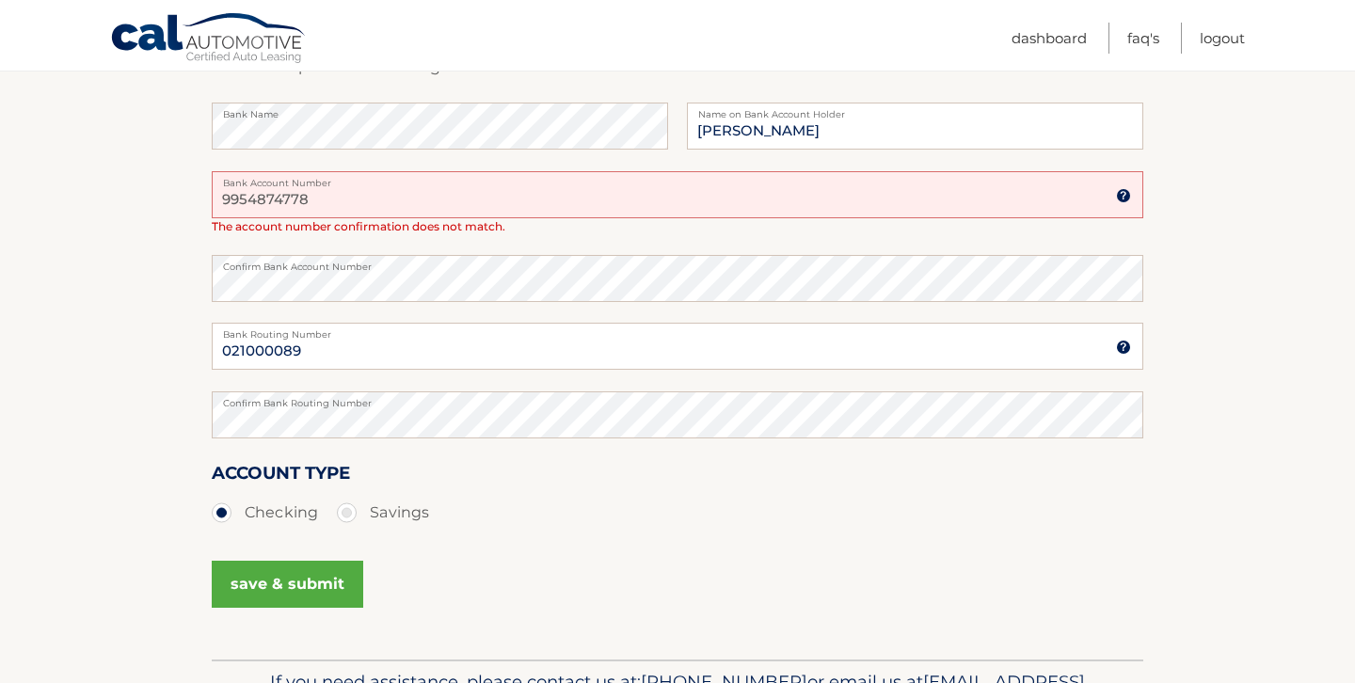
scroll to position [345, 0]
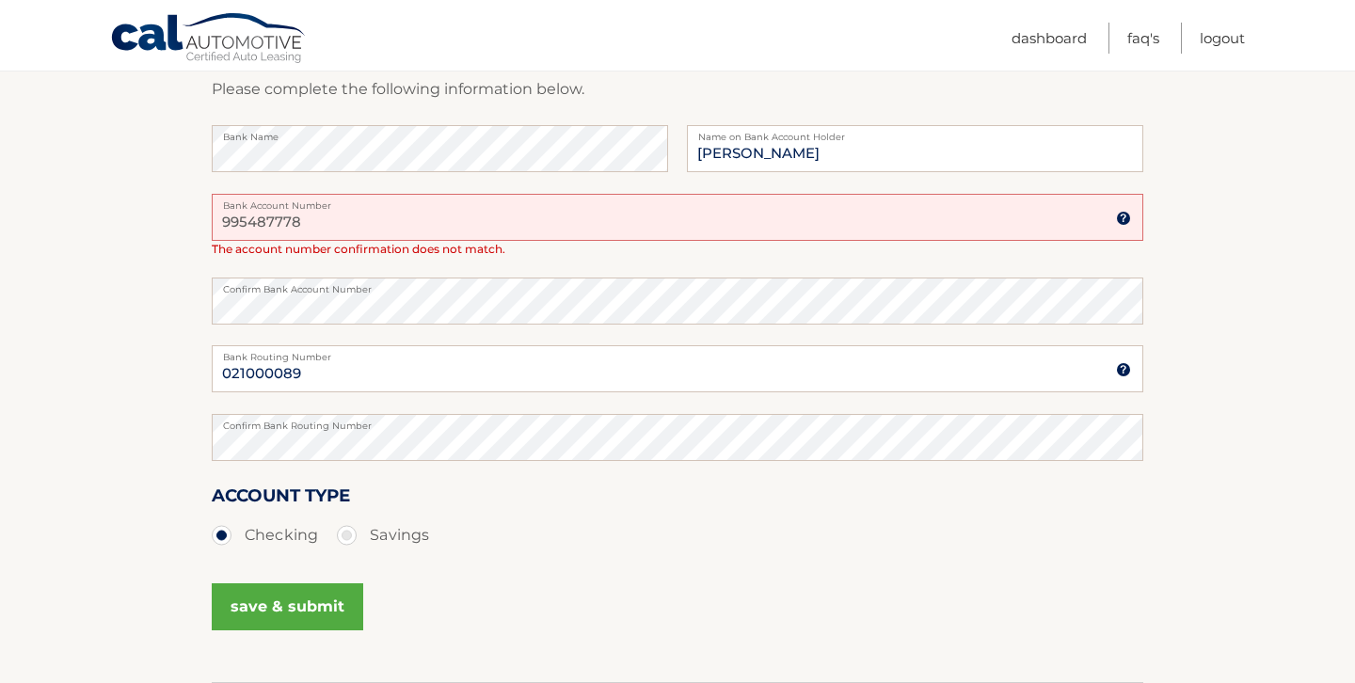
type input "9954873778"
click at [122, 342] on section "Account Overview | Set Up Account Info One or more fields have an error. ADD NE…" at bounding box center [677, 283] width 1355 height 797
click at [316, 598] on button "save & submit" at bounding box center [287, 606] width 151 height 47
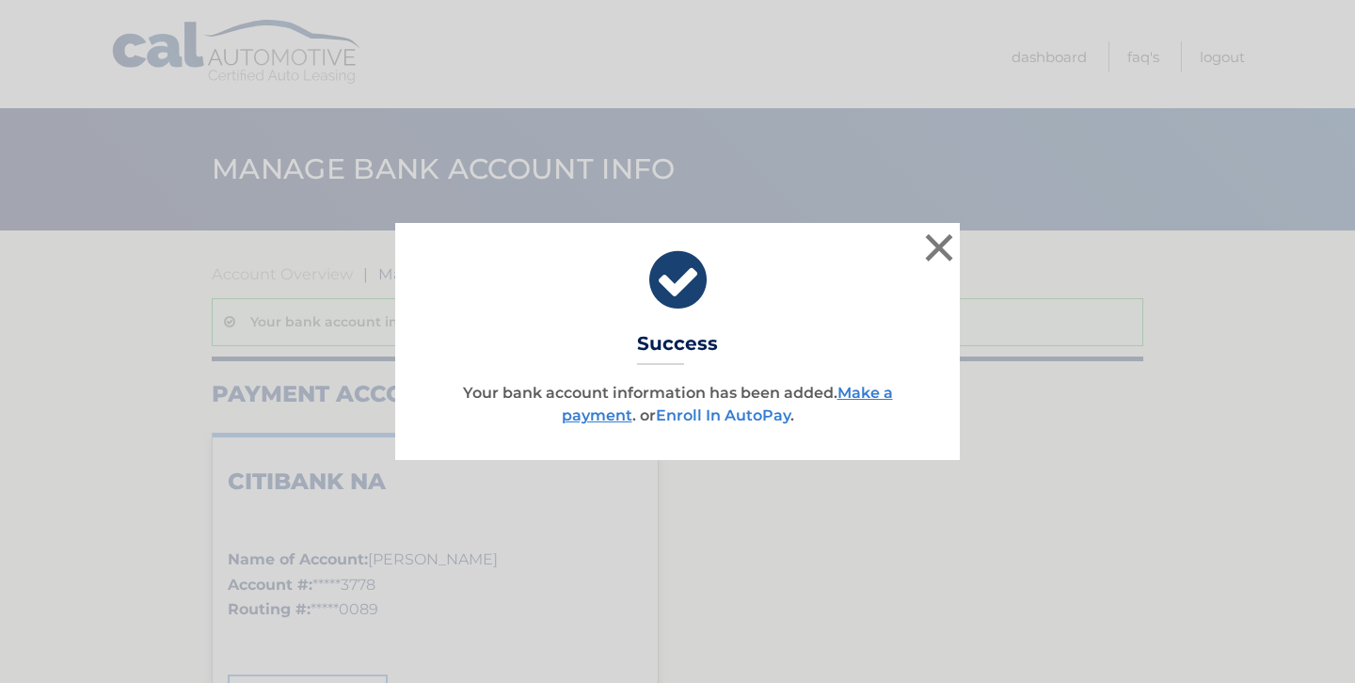
click at [764, 418] on link "Enroll In AutoPay" at bounding box center [723, 415] width 135 height 18
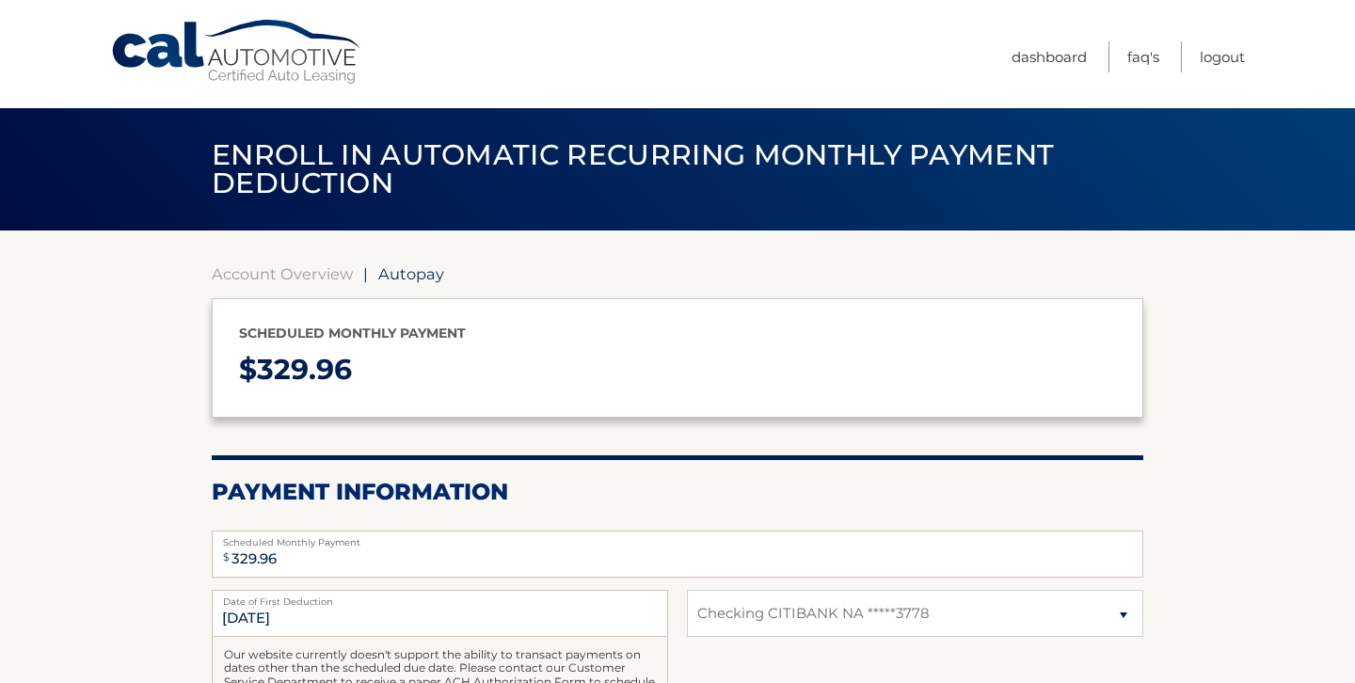
select select "MTVjY2ZjNjQtZTgzMi00OGMzLWFlMjItMWZhMDU1NmM4MjRi"
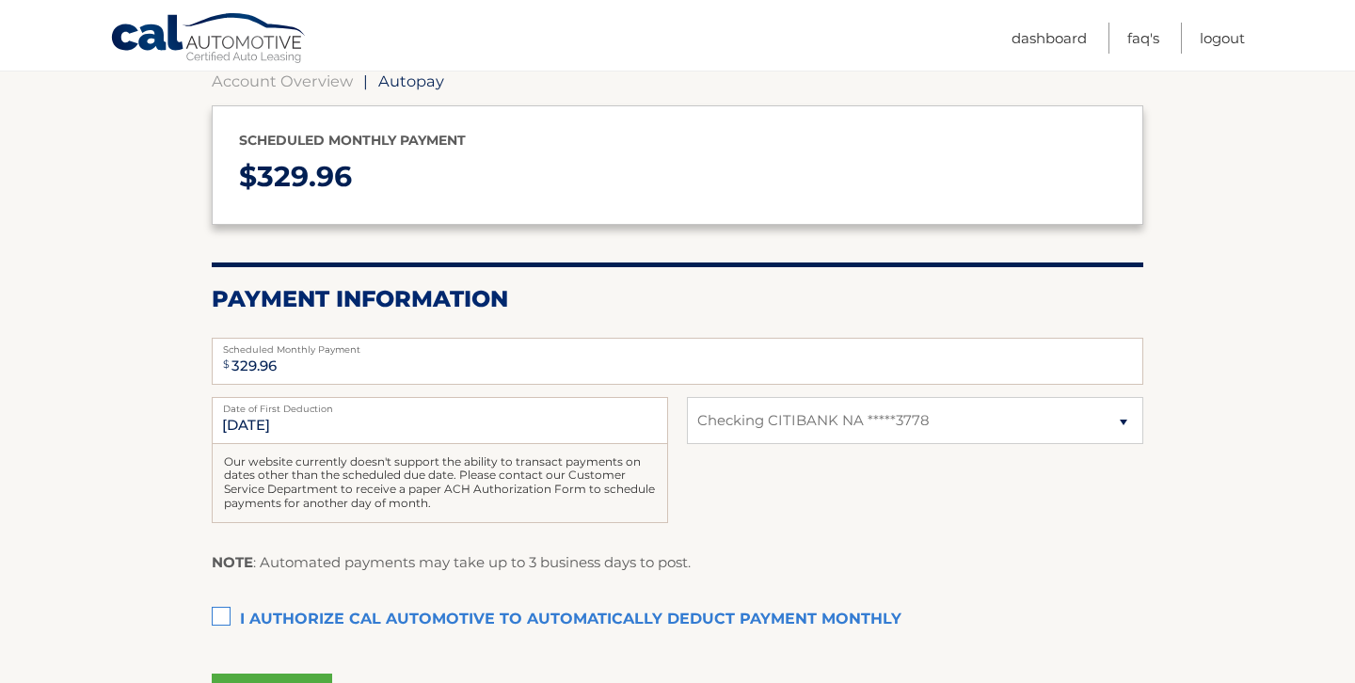
scroll to position [200, 0]
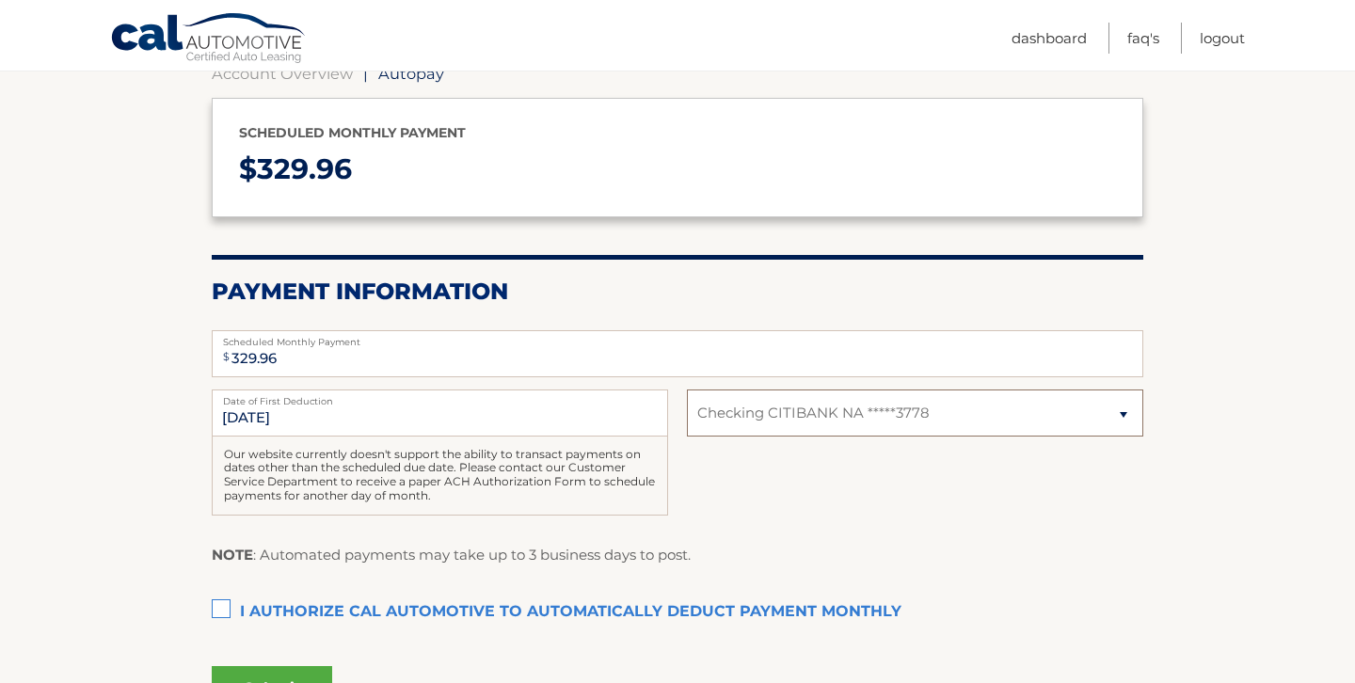
click at [766, 420] on select "Select Bank Account Checking CITIBANK NA *****3778" at bounding box center [915, 413] width 456 height 47
click at [769, 465] on div "8/19/2025 Date of First Deduction Our website currently doesn't support the abi…" at bounding box center [677, 463] width 931 height 147
click at [237, 606] on label "I authorize cal automotive to automatically deduct payment monthly This checkbo…" at bounding box center [677, 613] width 931 height 38
click at [0, 0] on input "I authorize cal automotive to automatically deduct payment monthly This checkbo…" at bounding box center [0, 0] width 0 height 0
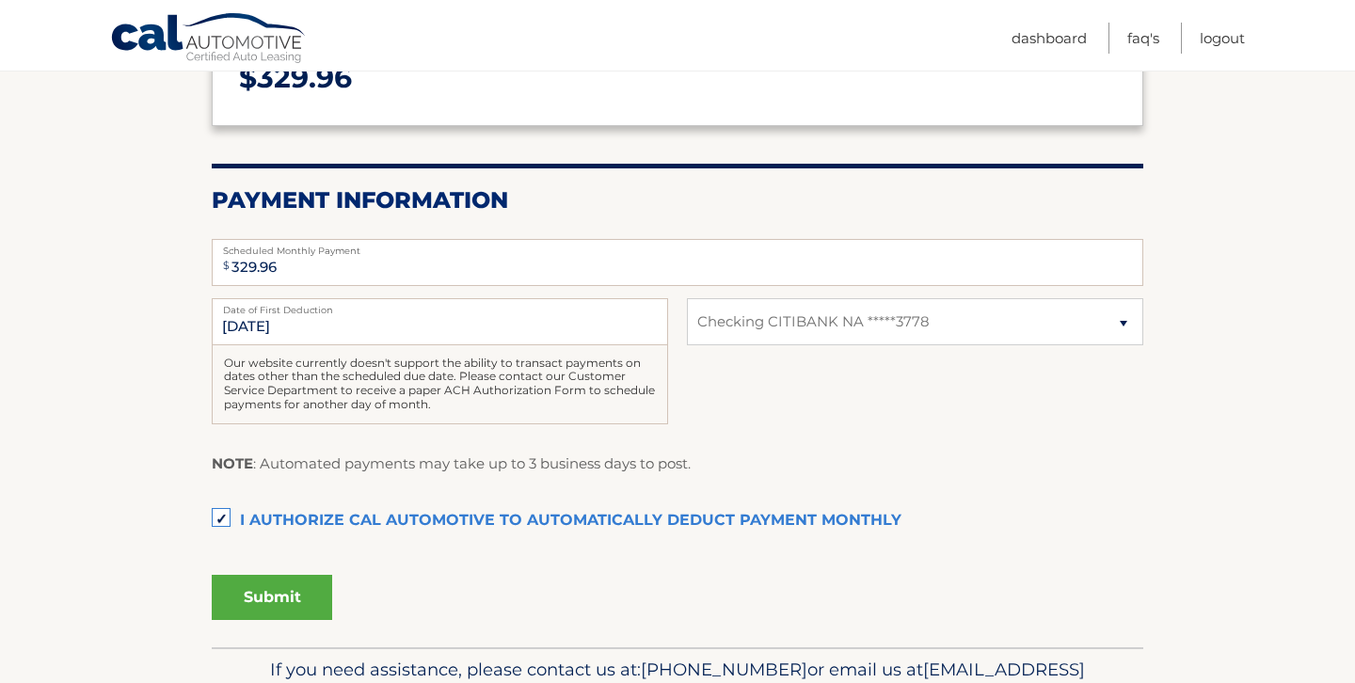
scroll to position [293, 0]
click at [252, 586] on button "Submit" at bounding box center [272, 596] width 120 height 45
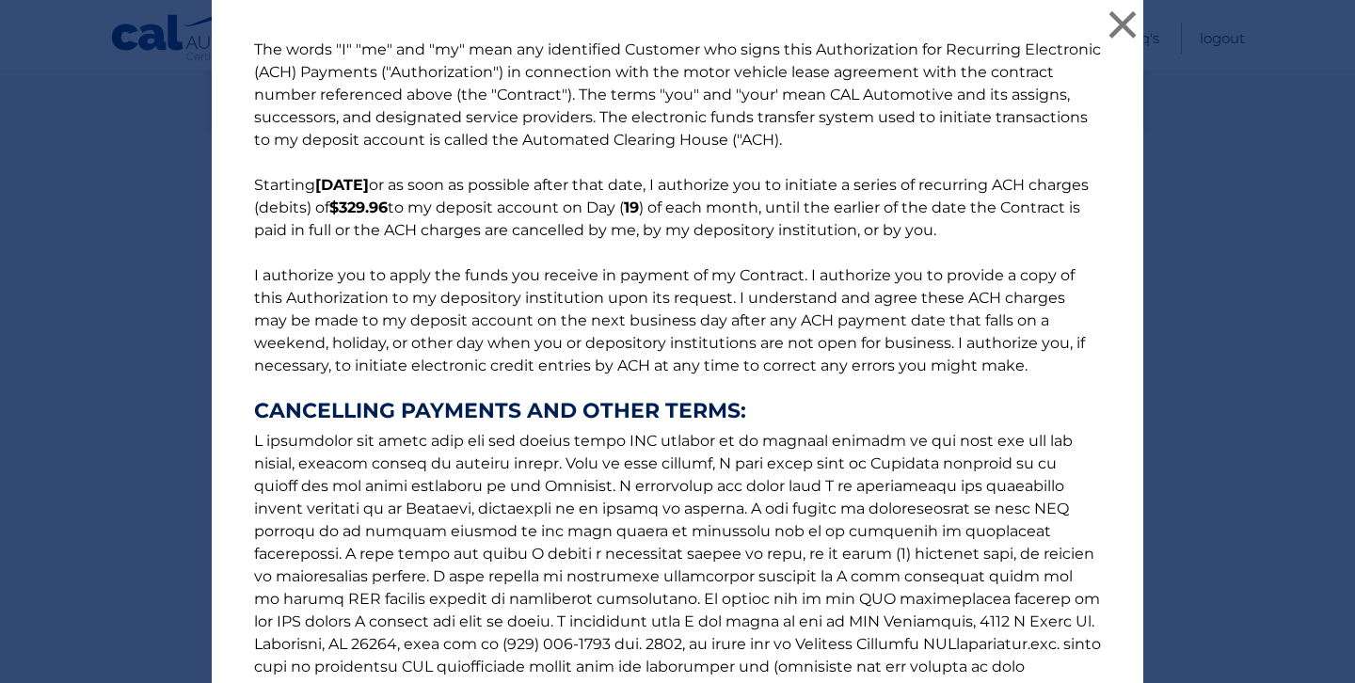
scroll to position [228, 0]
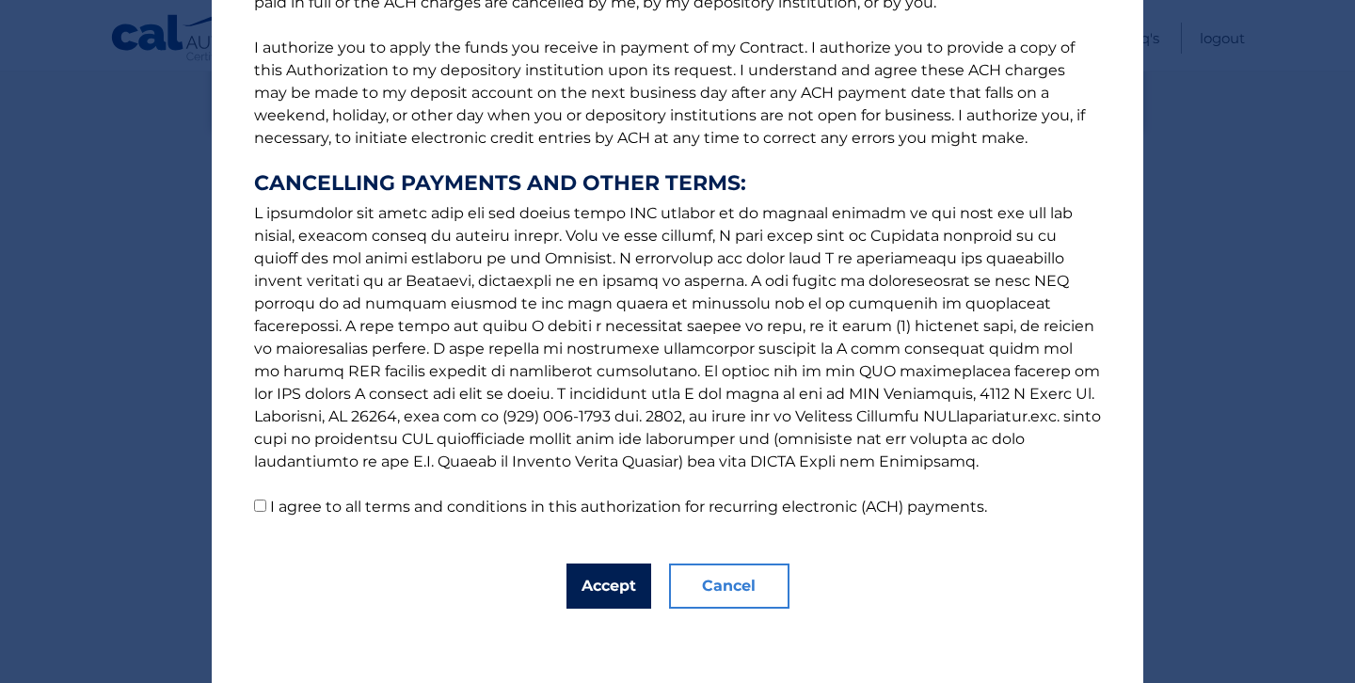
click at [613, 584] on button "Accept" at bounding box center [608, 586] width 85 height 45
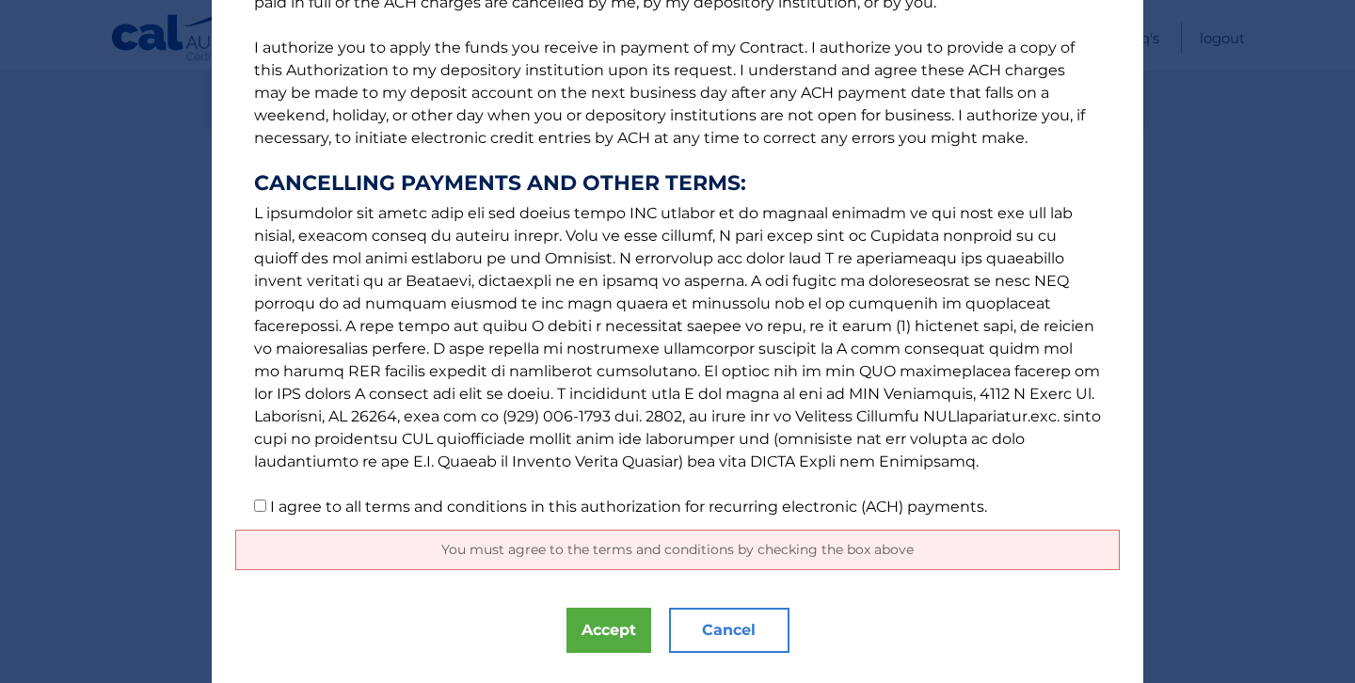
click at [270, 506] on label "I agree to all terms and conditions in this authorization for recurring electro…" at bounding box center [628, 507] width 717 height 18
click at [266, 506] on input "I agree to all terms and conditions in this authorization for recurring electro…" at bounding box center [260, 506] width 12 height 12
checkbox input "true"
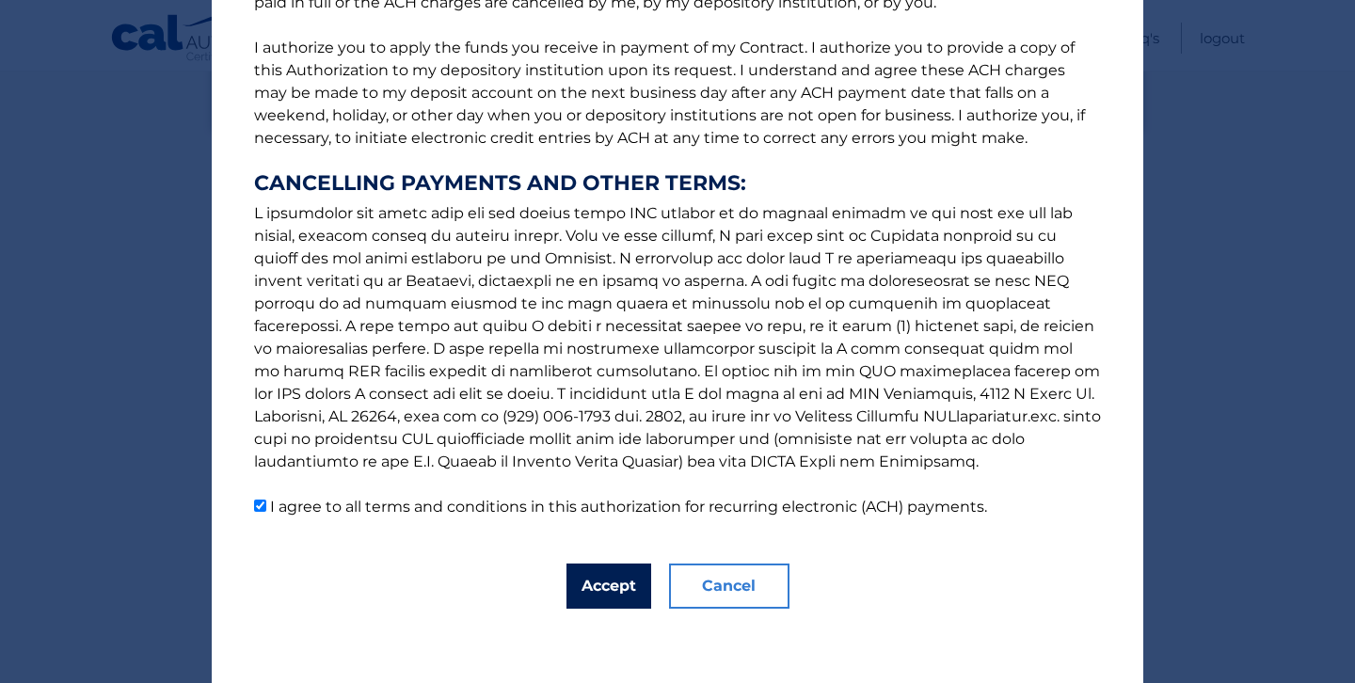
click at [618, 588] on button "Accept" at bounding box center [608, 586] width 85 height 45
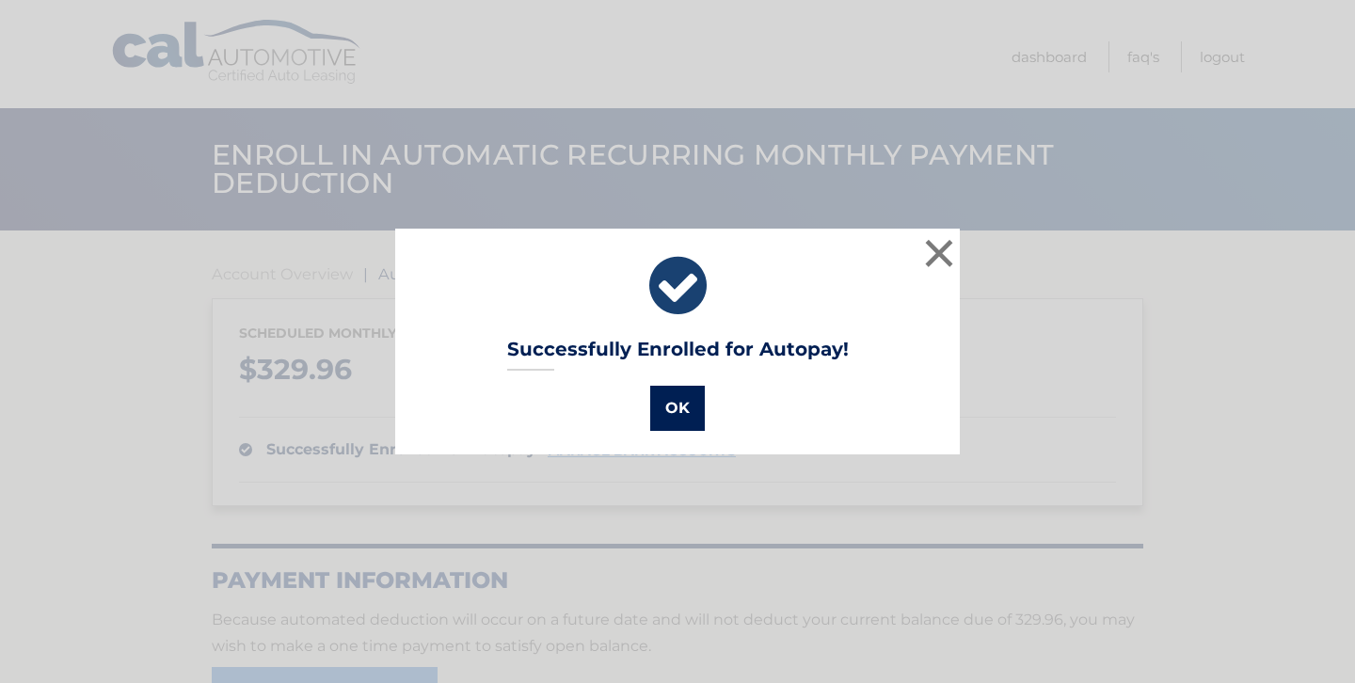
click at [679, 422] on button "OK" at bounding box center [677, 408] width 55 height 45
